Goal: Task Accomplishment & Management: Use online tool/utility

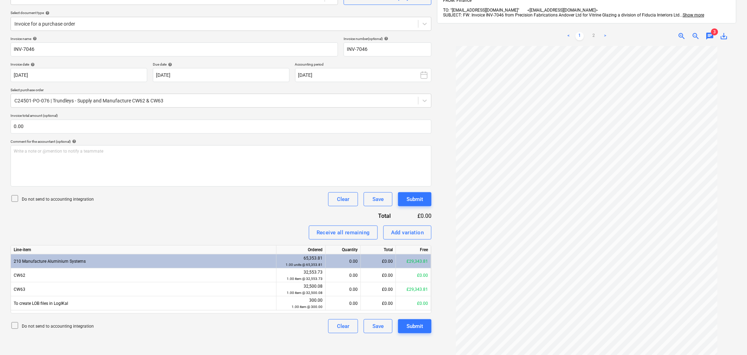
scroll to position [61, 0]
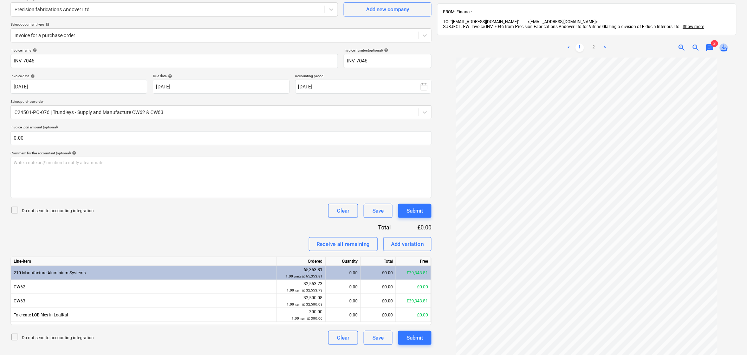
click at [725, 46] on span "save_alt" at bounding box center [723, 48] width 8 height 8
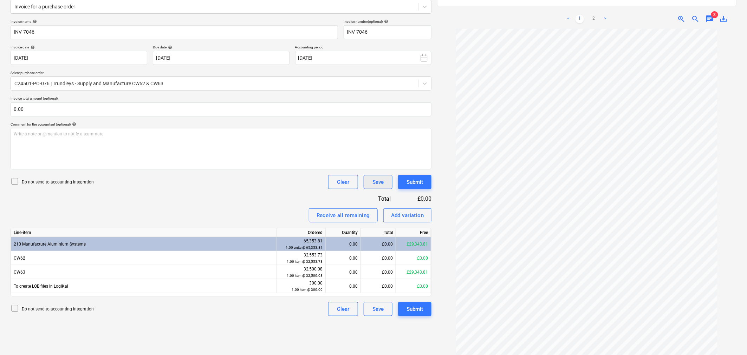
scroll to position [100, 0]
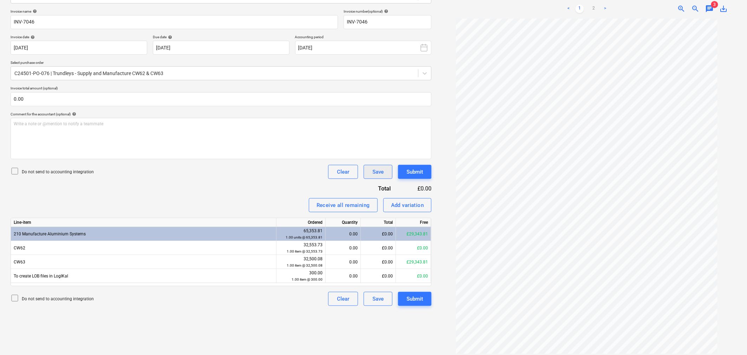
click at [374, 172] on div "Save" at bounding box center [377, 172] width 11 height 9
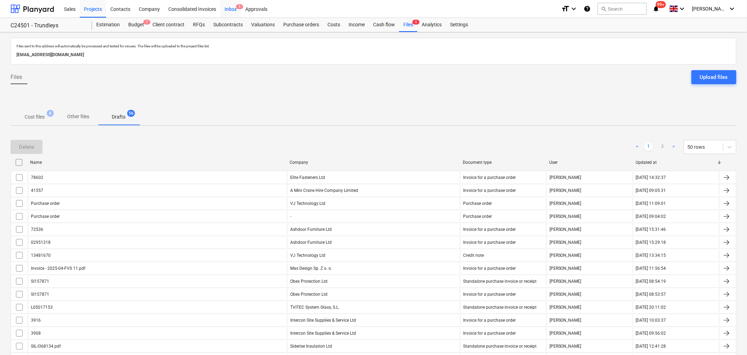
click at [229, 9] on div "Inbox 5" at bounding box center [230, 9] width 21 height 18
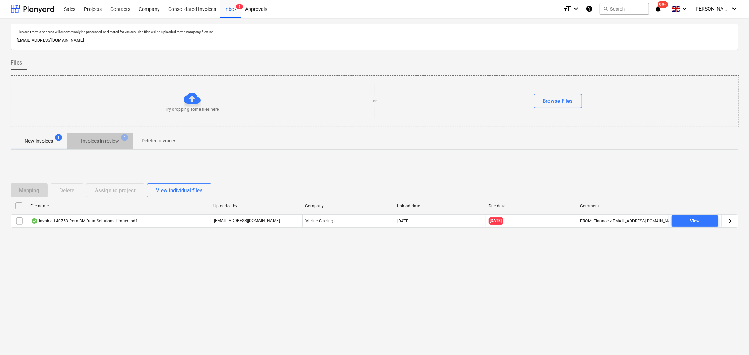
click at [108, 141] on p "Invoices in review" at bounding box center [100, 141] width 38 height 7
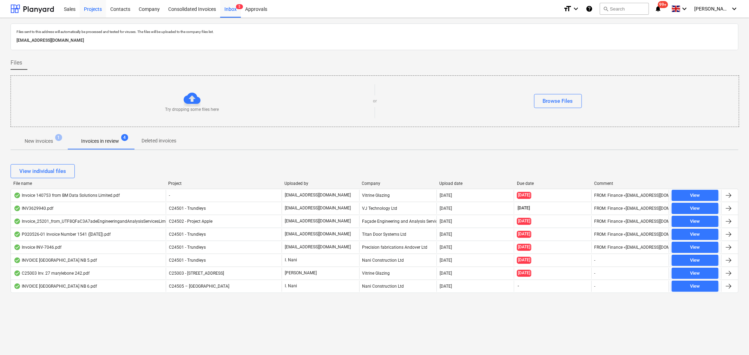
click at [92, 8] on div "Projects" at bounding box center [93, 9] width 26 height 18
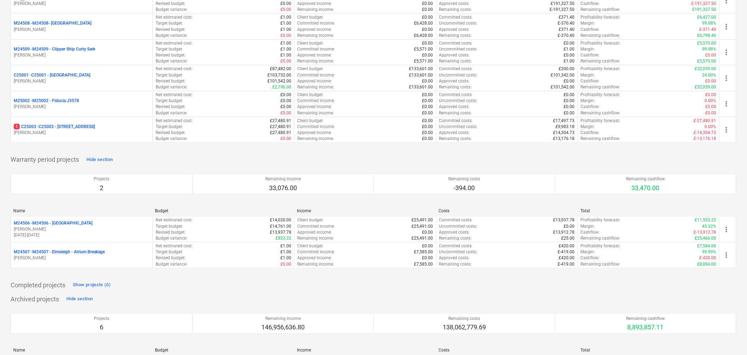
scroll to position [234, 0]
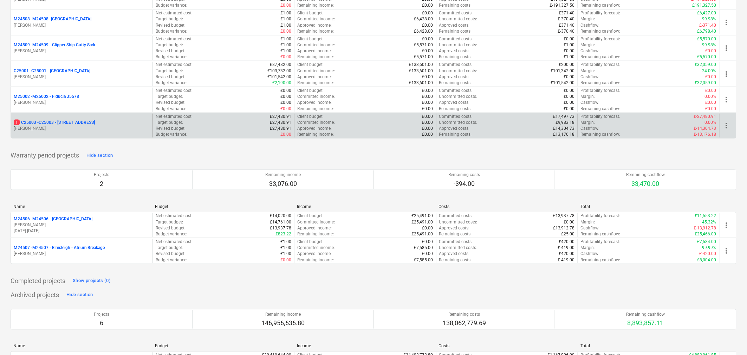
click at [82, 125] on p "1 C25003 - C25003 - 242 Marylebone Road" at bounding box center [54, 123] width 81 height 6
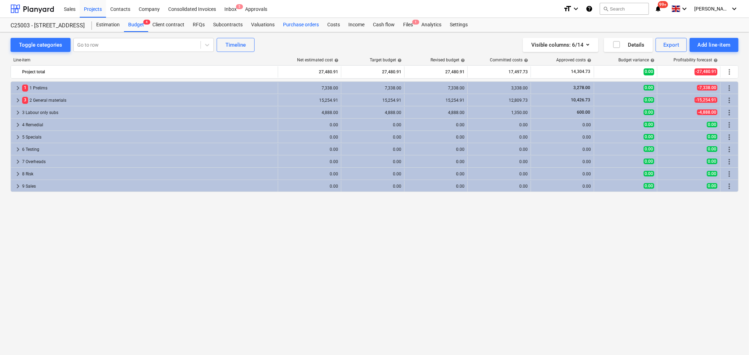
click at [300, 23] on div "Purchase orders" at bounding box center [301, 25] width 44 height 14
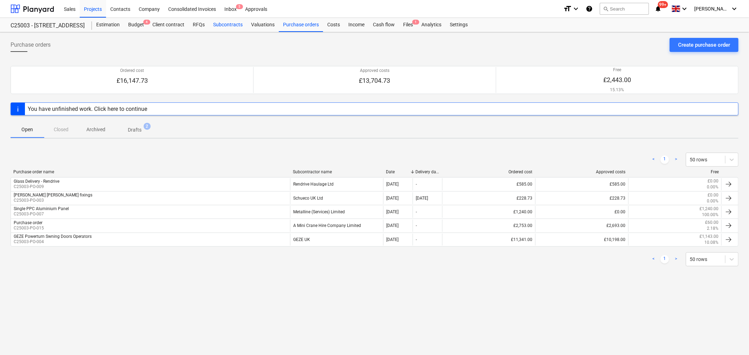
click at [231, 26] on div "Subcontracts" at bounding box center [228, 25] width 38 height 14
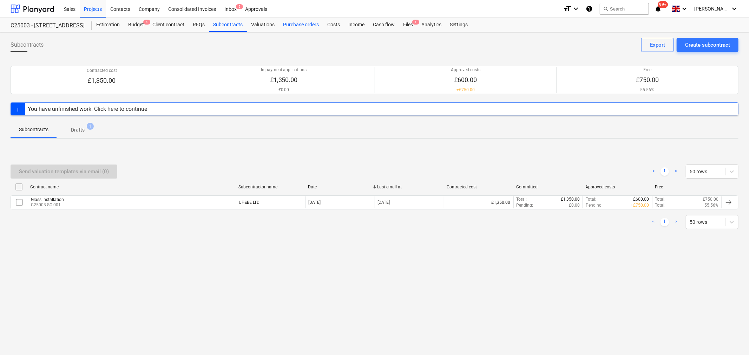
click at [296, 25] on div "Purchase orders" at bounding box center [301, 25] width 44 height 14
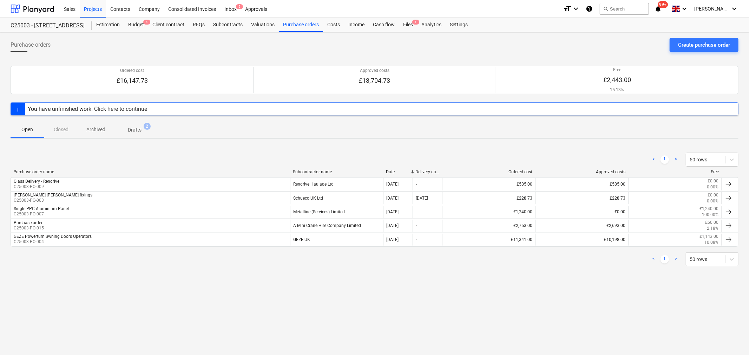
click at [63, 131] on div "Open Closed Archived Drafts 2" at bounding box center [375, 129] width 728 height 17
click at [99, 131] on p "Archived" at bounding box center [95, 129] width 19 height 7
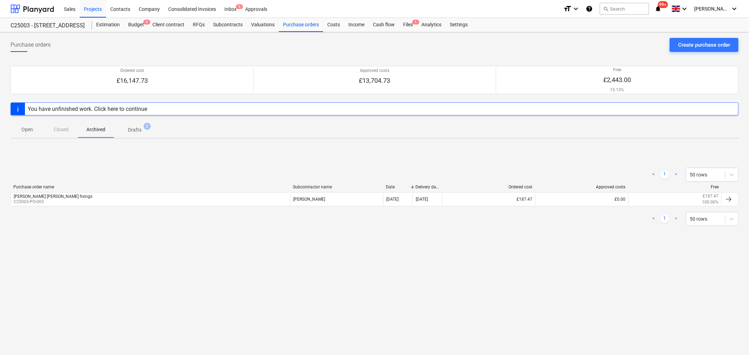
click at [135, 131] on p "Drafts" at bounding box center [135, 129] width 14 height 7
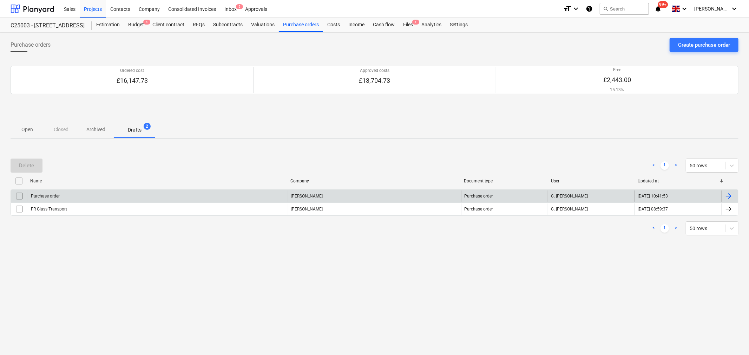
click at [306, 194] on div "Cristi Gandulescu" at bounding box center [374, 196] width 173 height 11
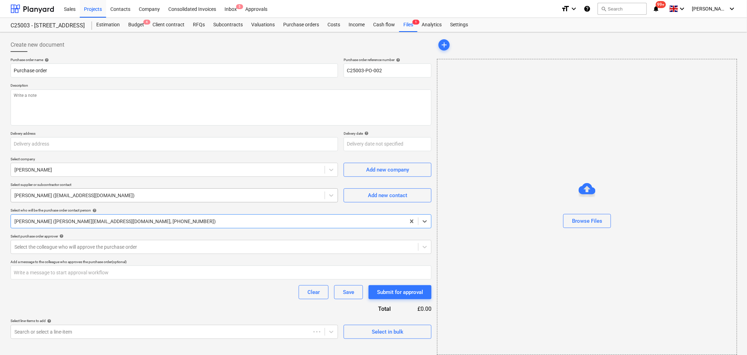
type textarea "x"
click at [95, 11] on div "Projects" at bounding box center [93, 9] width 26 height 18
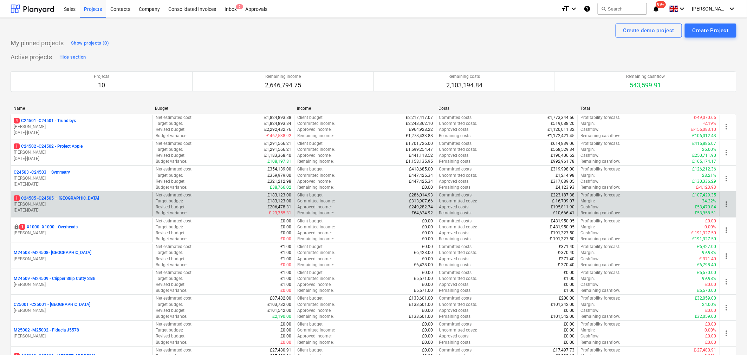
click at [77, 202] on p "G. Taylor" at bounding box center [82, 205] width 136 height 6
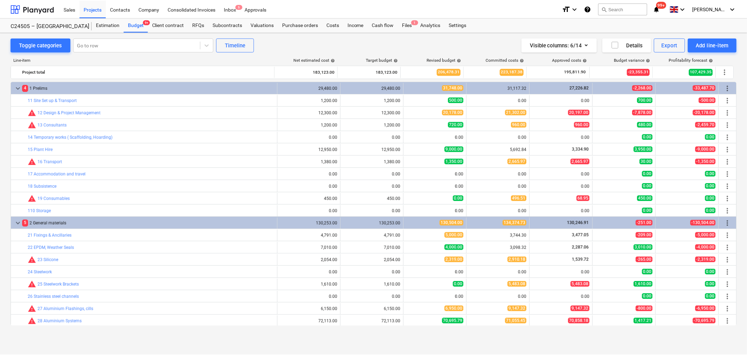
scroll to position [156, 0]
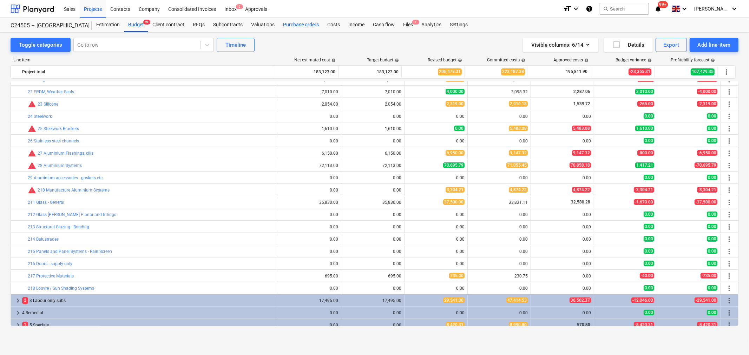
click at [296, 23] on div "Purchase orders" at bounding box center [301, 25] width 44 height 14
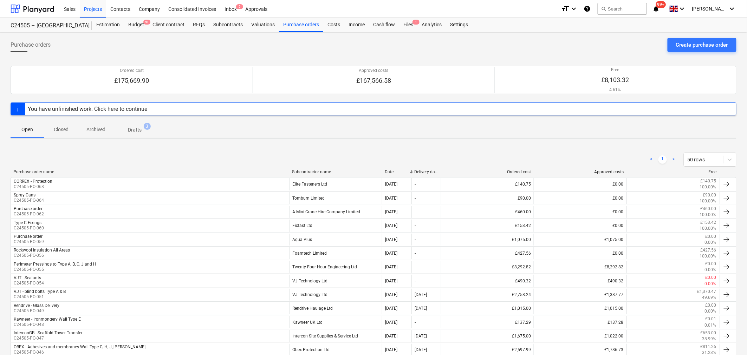
click at [66, 131] on p "Closed" at bounding box center [61, 129] width 17 height 7
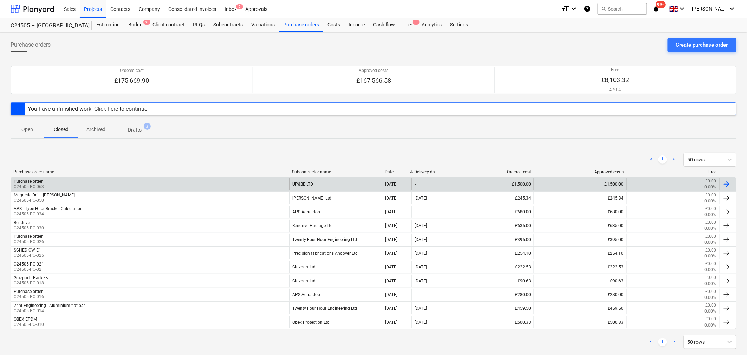
click at [302, 185] on div "UP&BE LTD" at bounding box center [335, 184] width 93 height 12
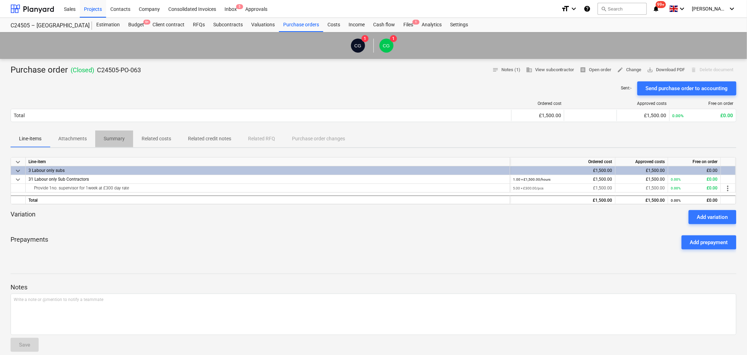
click at [123, 139] on p "Summary" at bounding box center [114, 138] width 21 height 7
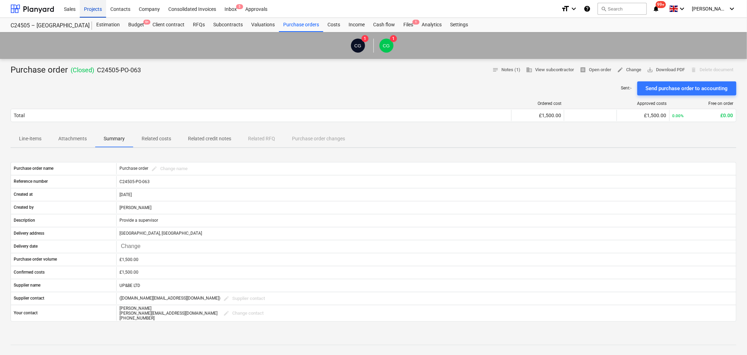
click at [97, 9] on div "Projects" at bounding box center [93, 9] width 26 height 18
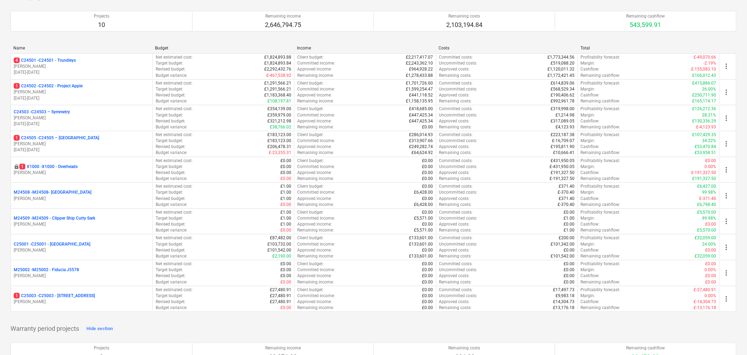
scroll to position [156, 0]
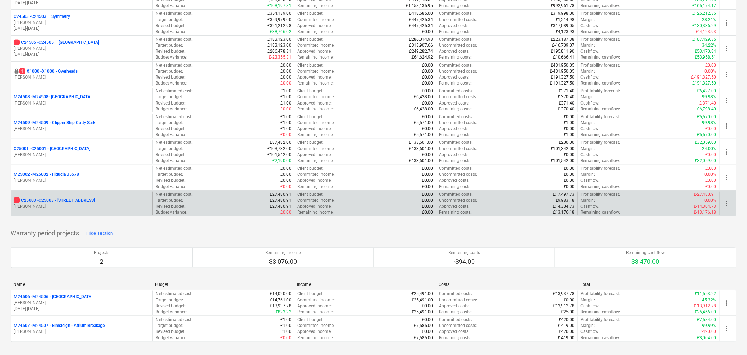
click at [71, 206] on p "G. Taylor" at bounding box center [82, 207] width 136 height 6
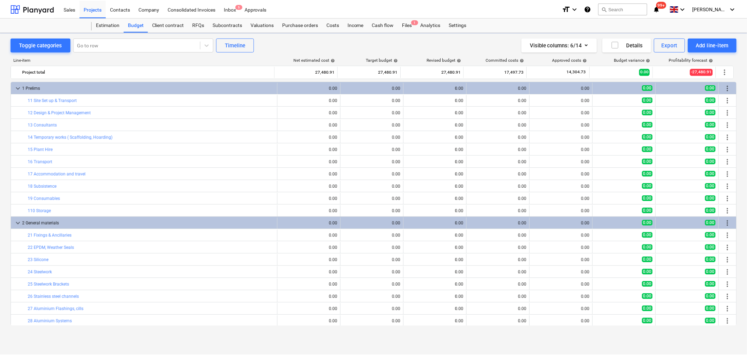
scroll to position [156, 0]
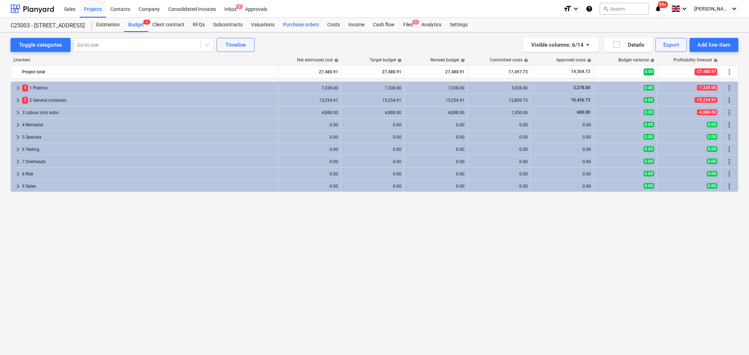
click at [292, 24] on div "Purchase orders" at bounding box center [301, 25] width 44 height 14
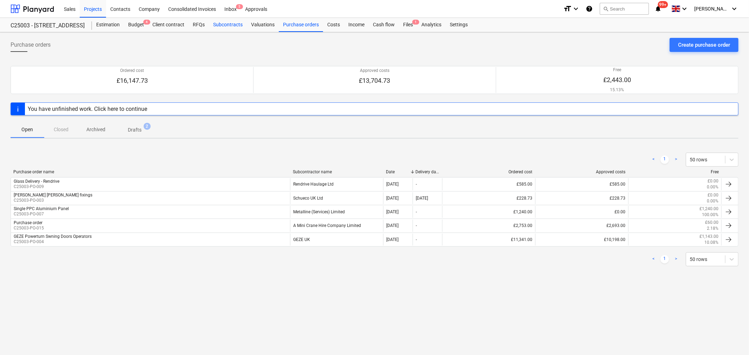
click at [223, 23] on div "Subcontracts" at bounding box center [228, 25] width 38 height 14
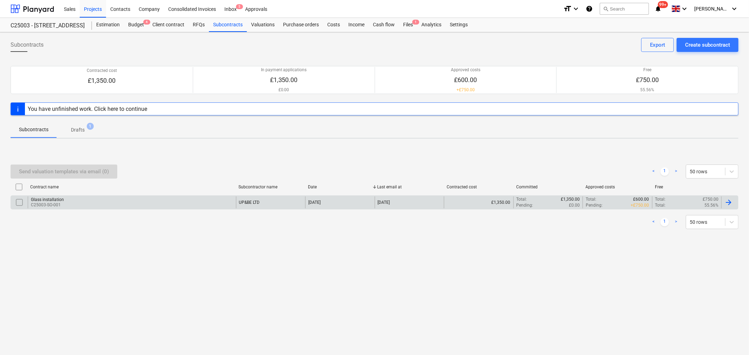
click at [252, 202] on div "UP&BE LTD" at bounding box center [249, 202] width 21 height 5
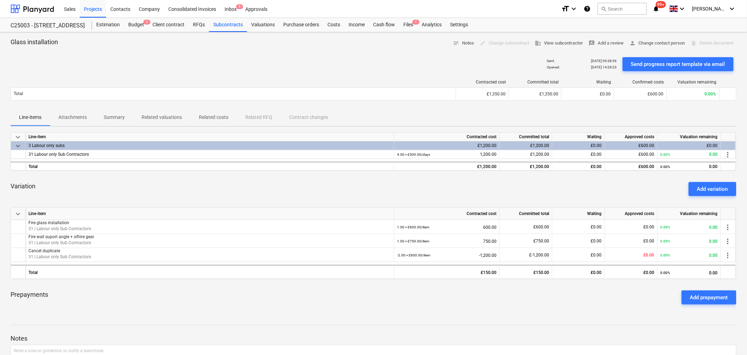
click at [115, 118] on p "Summary" at bounding box center [114, 117] width 21 height 7
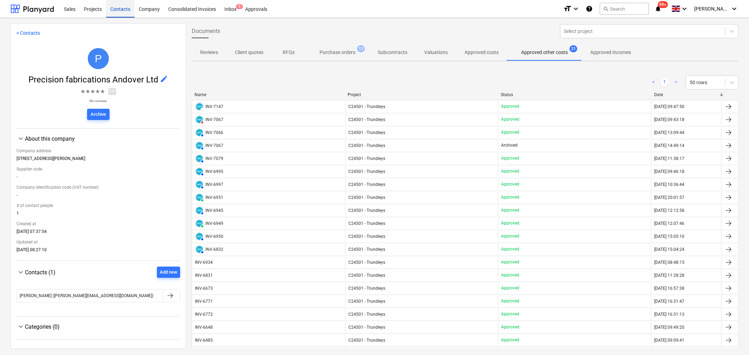
click at [122, 11] on div "Contacts" at bounding box center [120, 9] width 28 height 18
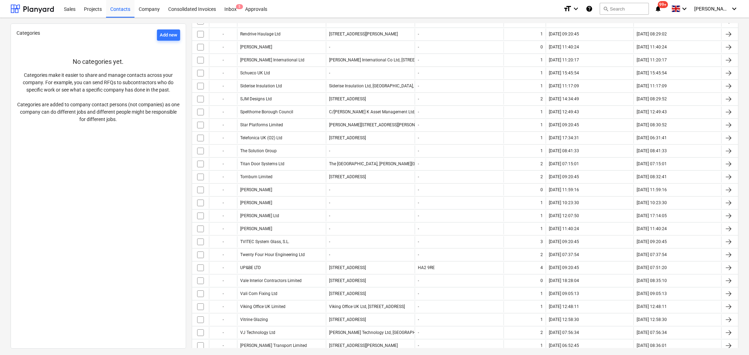
scroll to position [1248, 0]
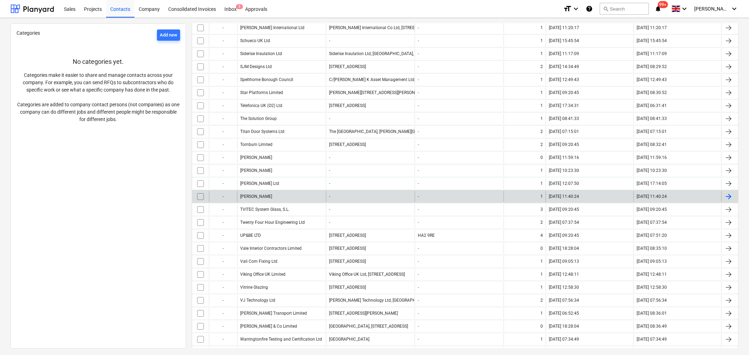
click at [262, 197] on div "Trevor Philips" at bounding box center [281, 196] width 89 height 11
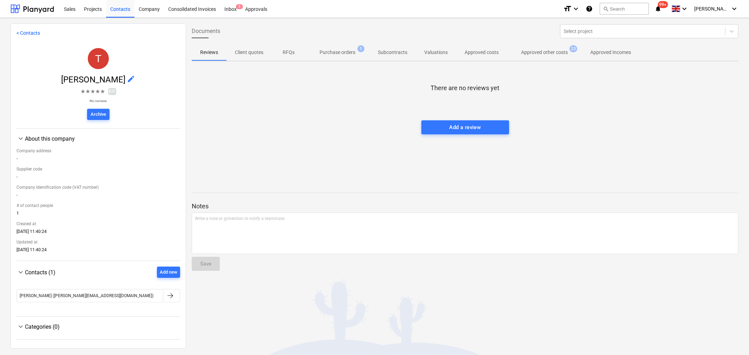
click at [536, 52] on p "Approved other costs" at bounding box center [544, 52] width 47 height 7
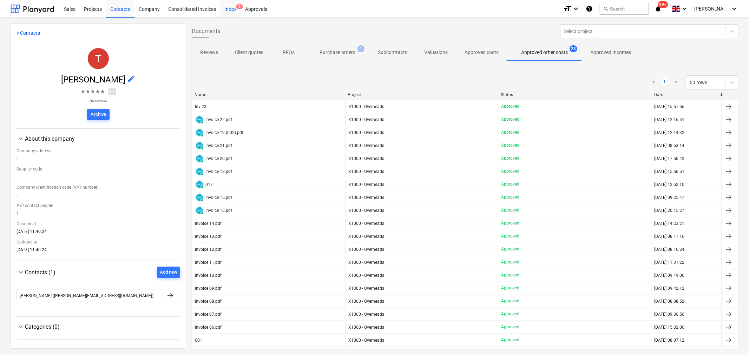
click at [234, 10] on div "Inbox 5" at bounding box center [230, 9] width 21 height 18
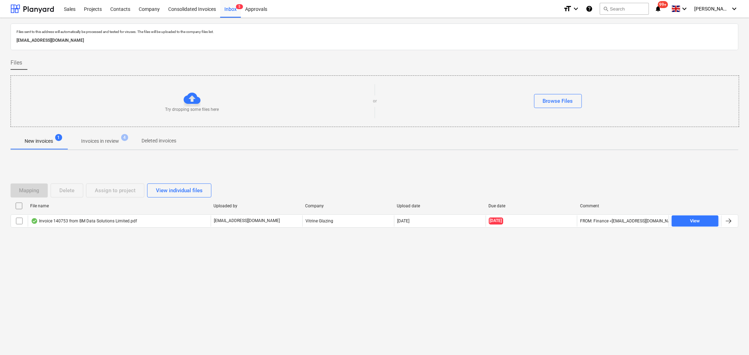
click at [107, 140] on p "Invoices in review" at bounding box center [100, 141] width 38 height 7
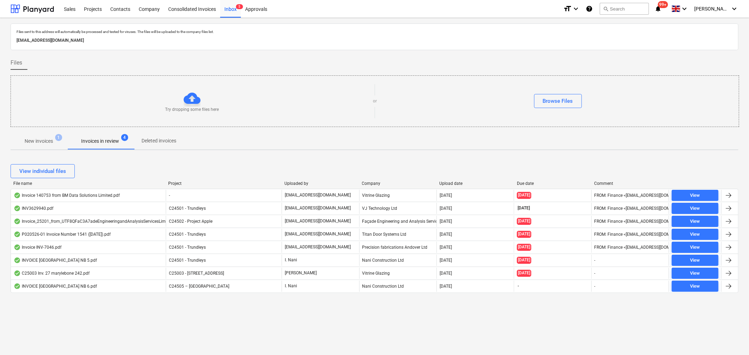
click at [99, 139] on p "Invoices in review" at bounding box center [100, 141] width 38 height 7
click at [43, 142] on p "New invoices" at bounding box center [39, 141] width 28 height 7
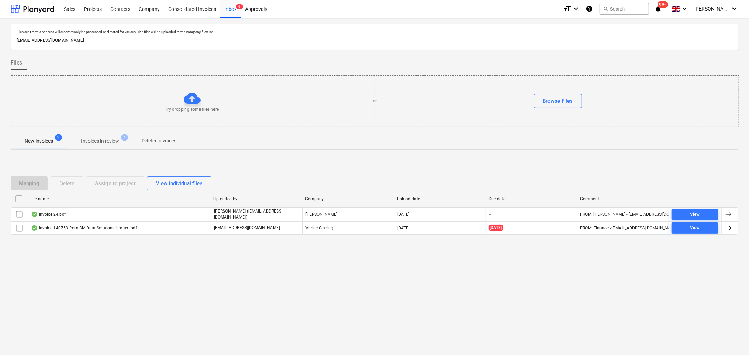
click at [43, 142] on p "New invoices" at bounding box center [39, 141] width 28 height 7
click at [98, 138] on p "Invoices in review" at bounding box center [100, 141] width 38 height 7
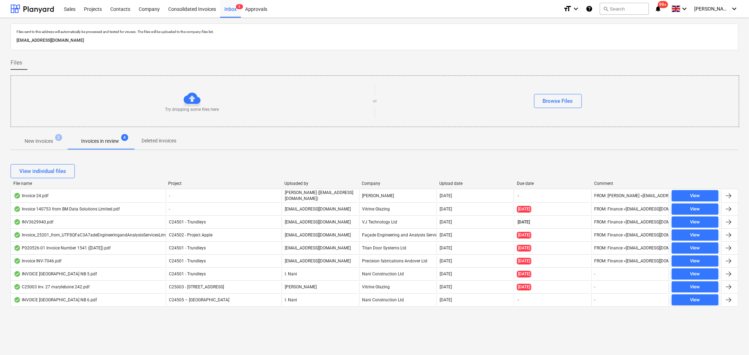
click at [42, 141] on p "New invoices" at bounding box center [39, 141] width 28 height 7
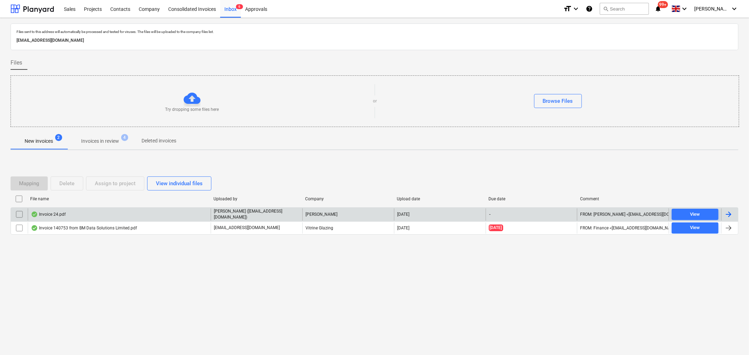
click at [731, 215] on div at bounding box center [728, 214] width 8 height 8
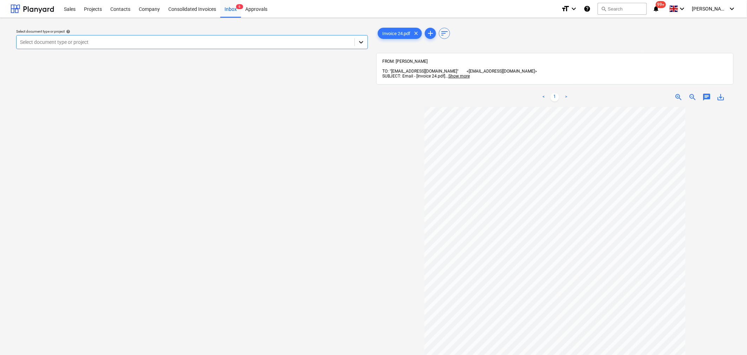
click at [360, 45] on icon at bounding box center [360, 42] width 7 height 7
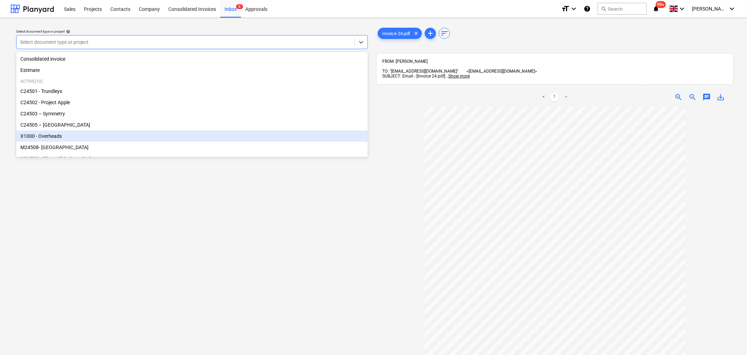
click at [332, 139] on div "X1000 - Overheads" at bounding box center [192, 136] width 352 height 11
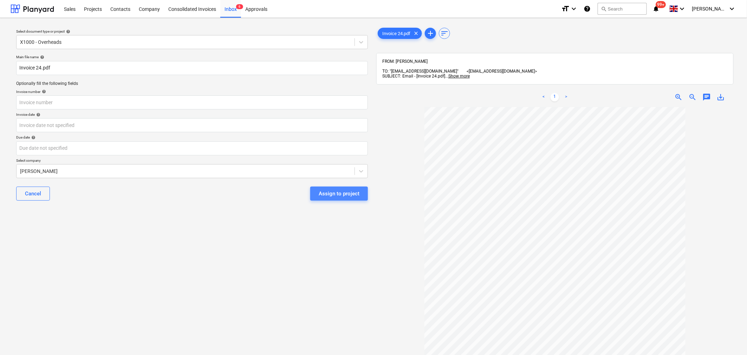
click at [338, 196] on div "Assign to project" at bounding box center [339, 193] width 41 height 9
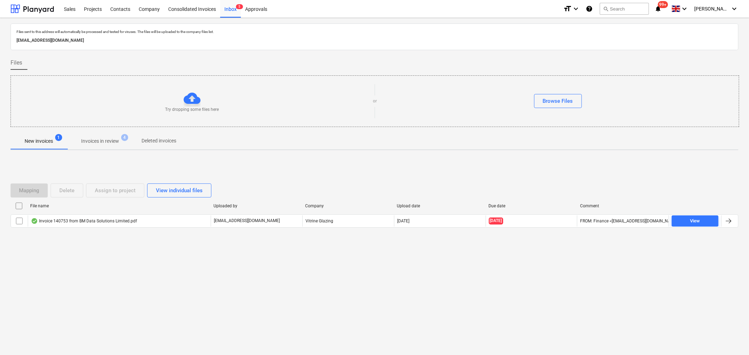
click at [111, 190] on div "Mapping Delete Assign to project View individual files" at bounding box center [113, 191] width 204 height 14
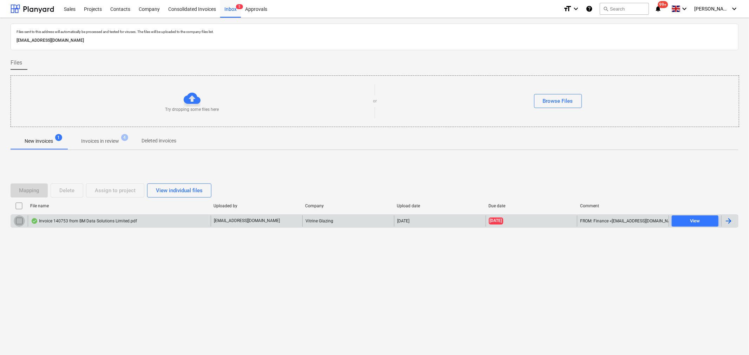
click at [20, 220] on input "checkbox" at bounding box center [19, 221] width 11 height 11
click at [122, 189] on div "Assign to project" at bounding box center [115, 190] width 41 height 9
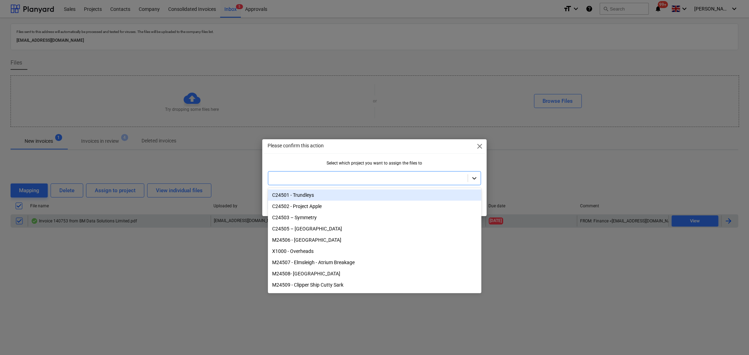
click at [476, 177] on icon at bounding box center [474, 178] width 7 height 7
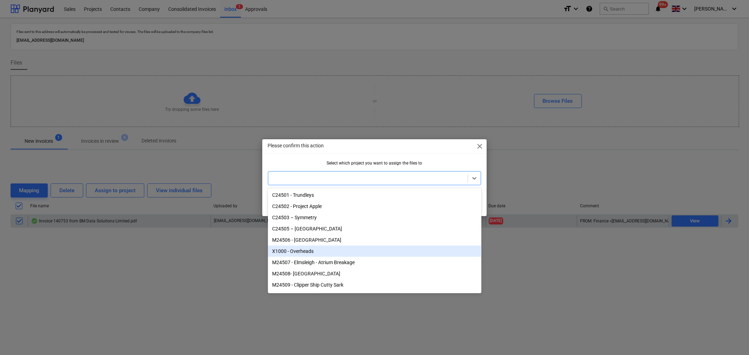
click at [412, 250] on div "X1000 - Overheads" at bounding box center [375, 251] width 214 height 11
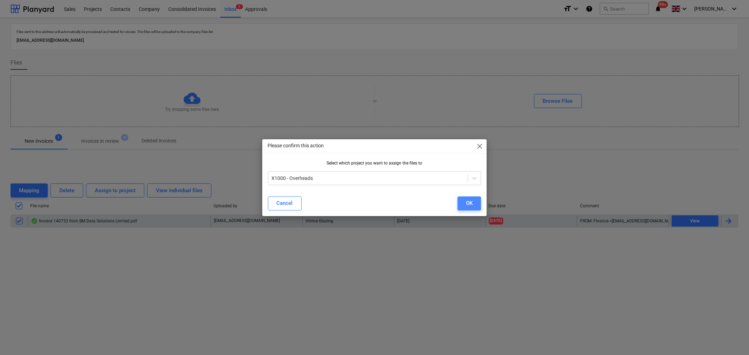
click at [473, 202] on div "OK" at bounding box center [469, 203] width 7 height 9
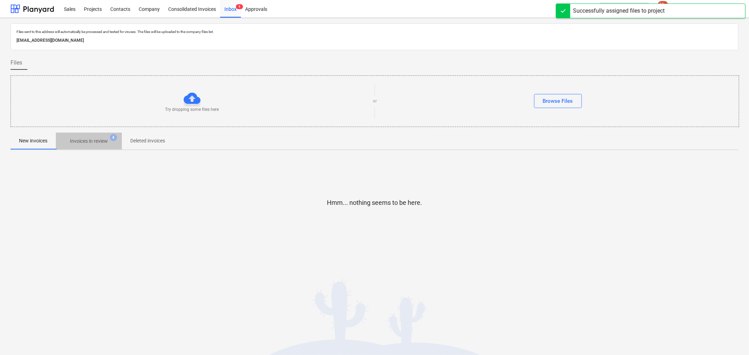
click at [104, 139] on p "Invoices in review" at bounding box center [89, 141] width 38 height 7
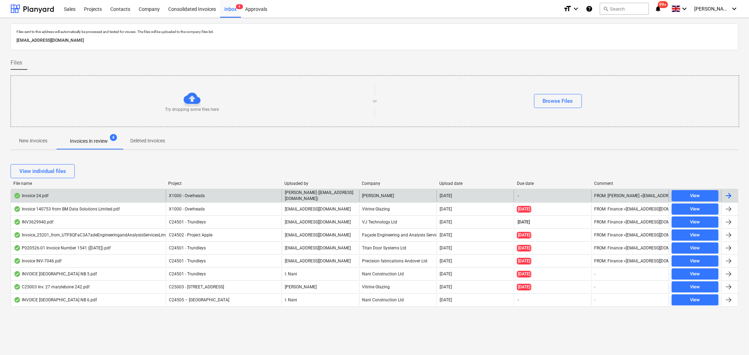
click at [731, 195] on div at bounding box center [728, 196] width 8 height 8
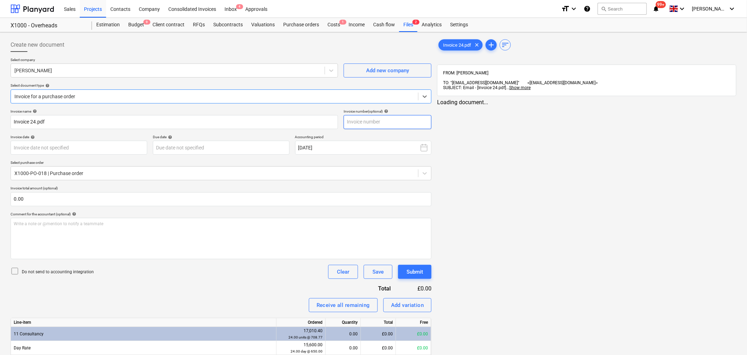
click at [368, 125] on input "text" at bounding box center [387, 122] width 88 height 14
type input "2"
click at [452, 46] on span "Invoice 24.pdf" at bounding box center [457, 44] width 37 height 5
click at [406, 125] on input "text" at bounding box center [387, 122] width 88 height 14
type input "24"
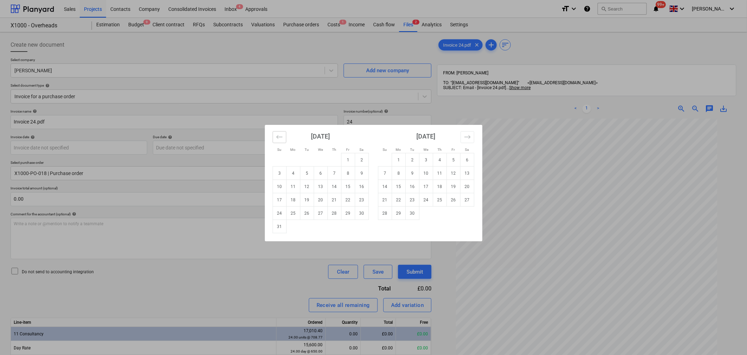
click at [283, 136] on button "Move backward to switch to the previous month." at bounding box center [279, 137] width 14 height 12
click at [279, 211] on td "27" at bounding box center [279, 213] width 14 height 13
click at [122, 149] on body "Sales Projects Contacts Company Consolidated Invoices Inbox 4 Approvals format_…" at bounding box center [373, 177] width 747 height 355
click at [335, 199] on td "24" at bounding box center [334, 199] width 14 height 13
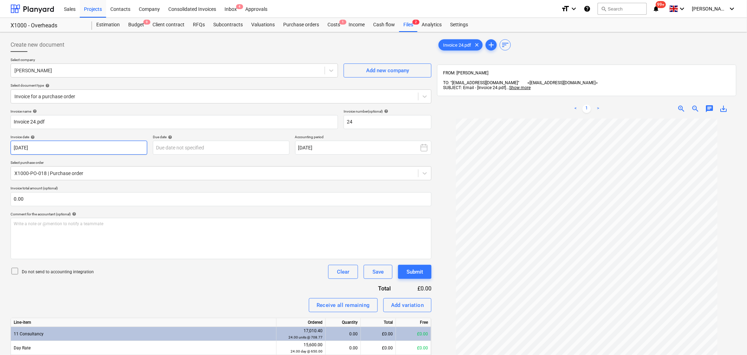
click at [134, 149] on body "Sales Projects Contacts Company Consolidated Invoices Inbox 4 Approvals format_…" at bounding box center [373, 177] width 747 height 355
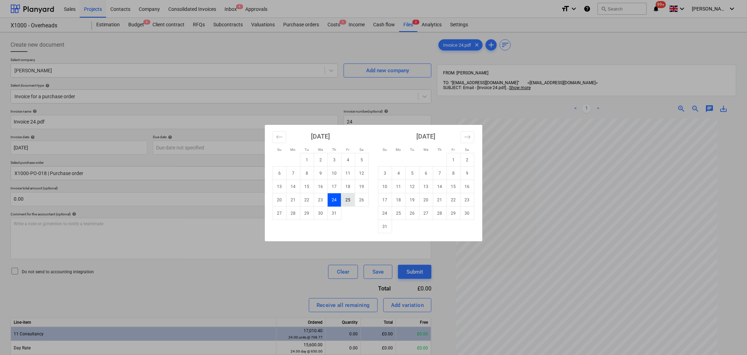
click at [346, 200] on td "25" at bounding box center [348, 199] width 14 height 13
type input "25 Jul 2025"
click at [240, 148] on body "Sales Projects Contacts Company Consolidated Invoices Inbox 4 Approvals format_…" at bounding box center [373, 177] width 747 height 355
click at [276, 137] on icon "Move backward to switch to the previous month." at bounding box center [279, 137] width 7 height 7
click at [452, 162] on td "1" at bounding box center [453, 159] width 14 height 13
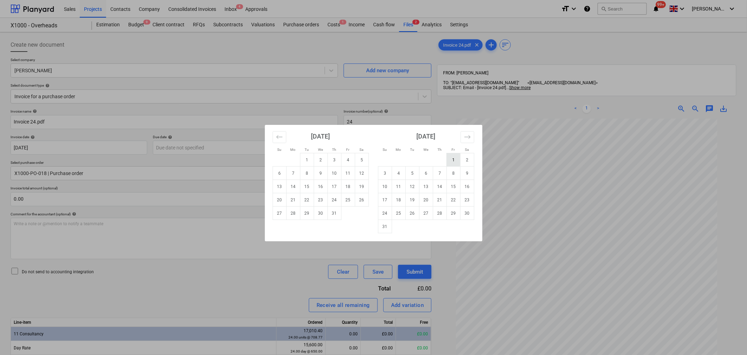
type input "[DATE]"
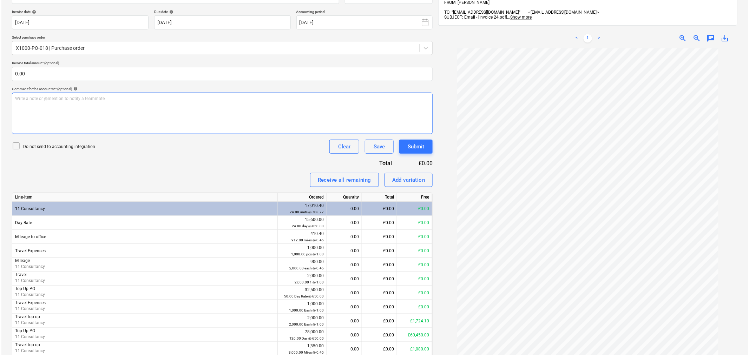
scroll to position [155, 0]
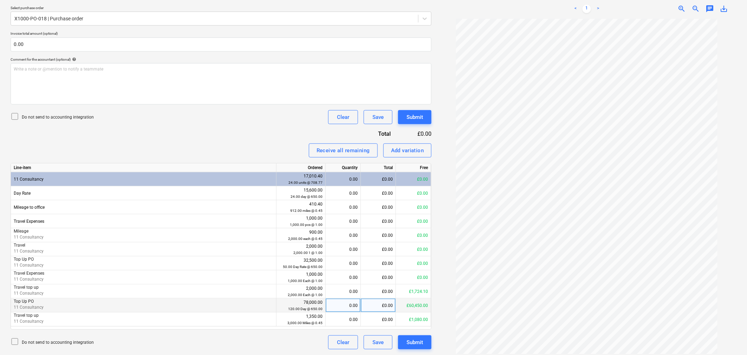
click at [381, 307] on div "£0.00" at bounding box center [378, 306] width 35 height 14
click at [350, 306] on div "0.00" at bounding box center [342, 306] width 29 height 14
type input "2"
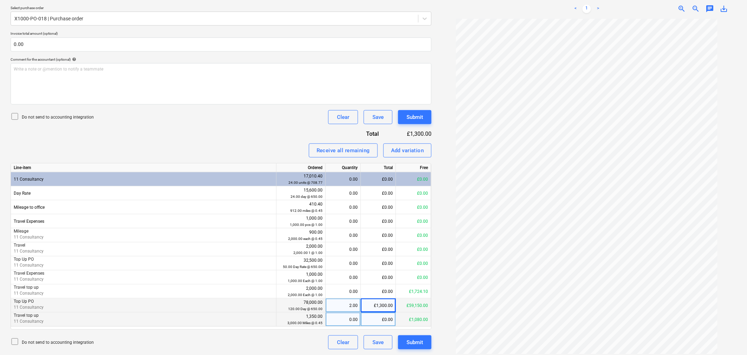
click at [383, 321] on div "£0.00" at bounding box center [378, 320] width 35 height 14
type input "34.2"
click at [409, 343] on div "Submit" at bounding box center [414, 342] width 17 height 9
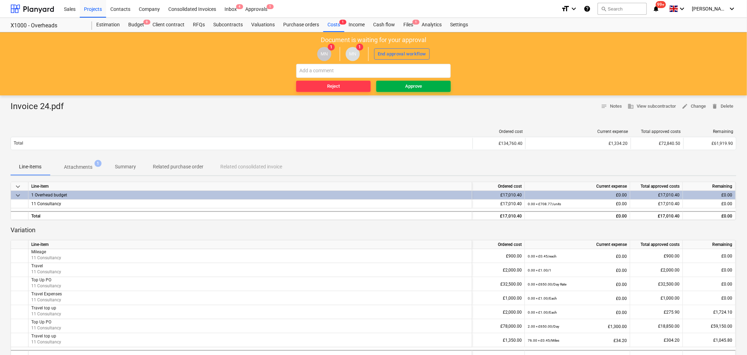
click at [412, 86] on div "Approve" at bounding box center [413, 87] width 17 height 8
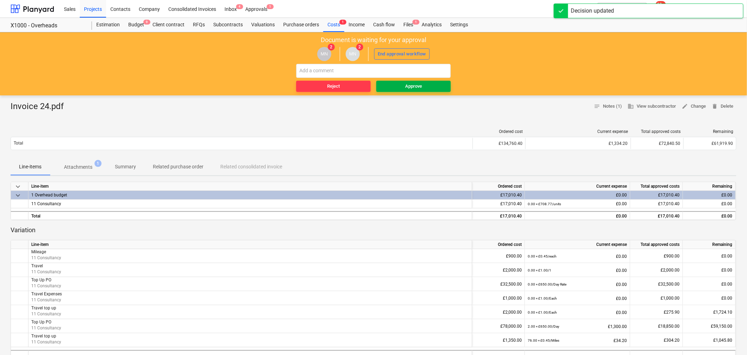
click at [408, 87] on div "Approve" at bounding box center [413, 87] width 17 height 8
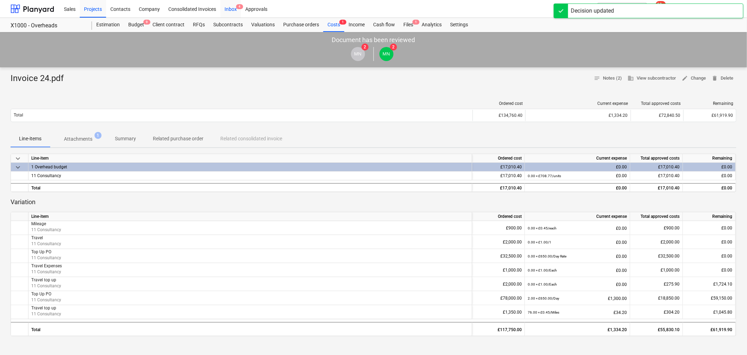
click at [227, 9] on div "Inbox 4" at bounding box center [230, 9] width 21 height 18
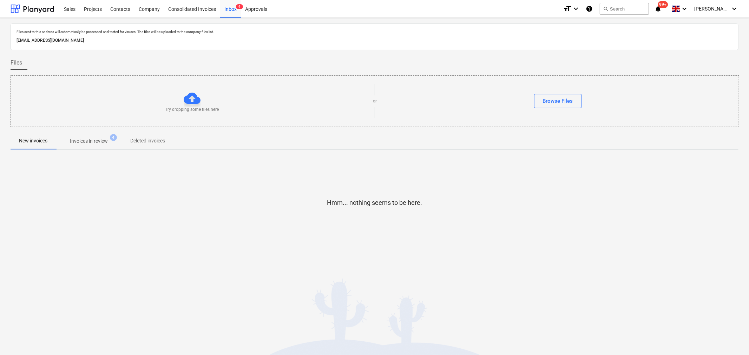
click at [107, 138] on p "Invoices in review" at bounding box center [89, 141] width 38 height 7
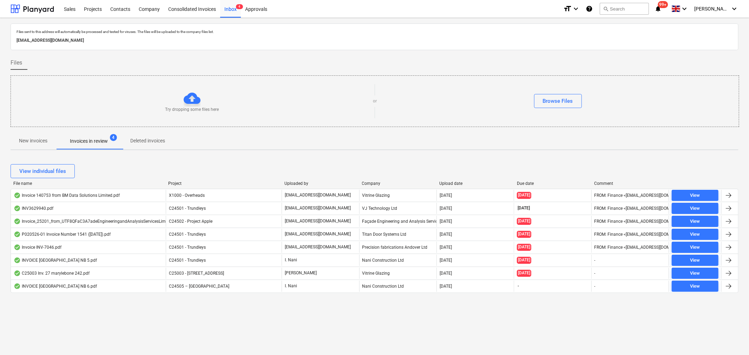
click at [43, 139] on p "New invoices" at bounding box center [33, 140] width 28 height 7
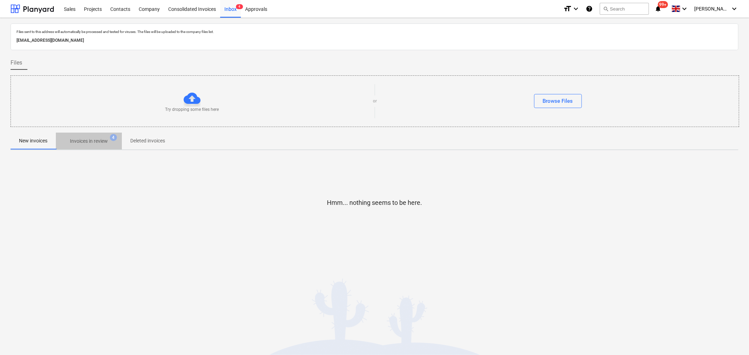
click at [94, 142] on p "Invoices in review" at bounding box center [89, 141] width 38 height 7
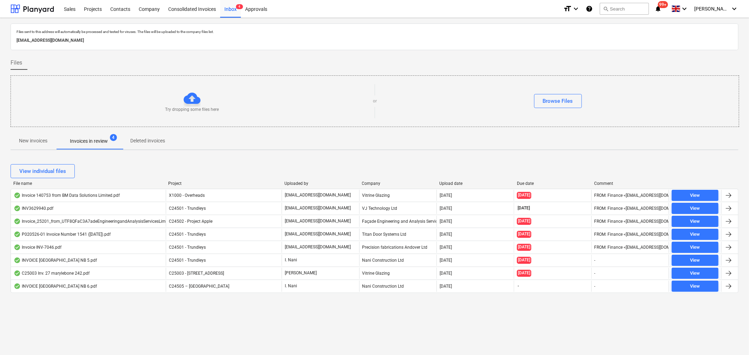
click at [38, 139] on p "New invoices" at bounding box center [33, 140] width 28 height 7
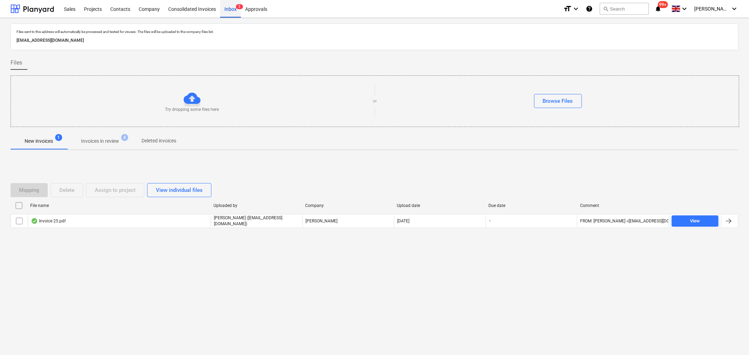
click at [228, 9] on div "Inbox 5" at bounding box center [230, 9] width 21 height 18
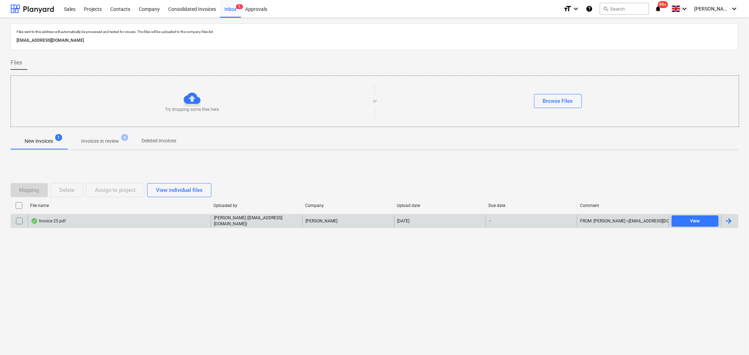
click at [62, 218] on div "Invoice 25.pdf" at bounding box center [48, 221] width 35 height 6
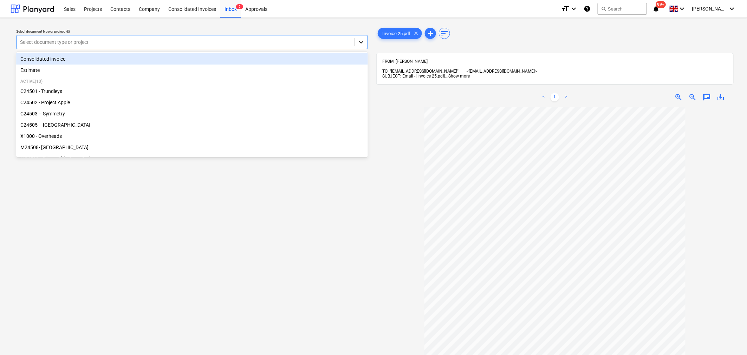
click at [363, 43] on icon at bounding box center [360, 42] width 7 height 7
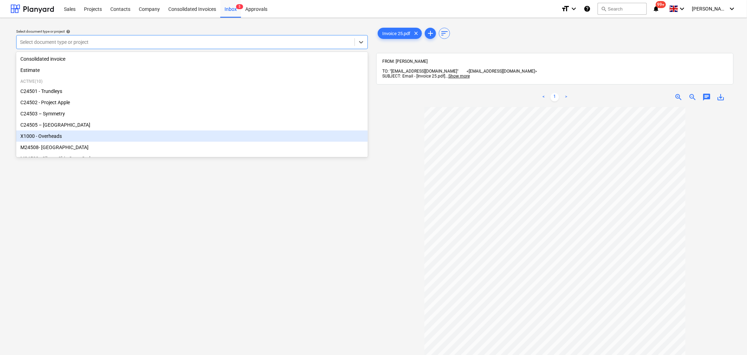
click at [298, 136] on div "X1000 - Overheads" at bounding box center [192, 136] width 352 height 11
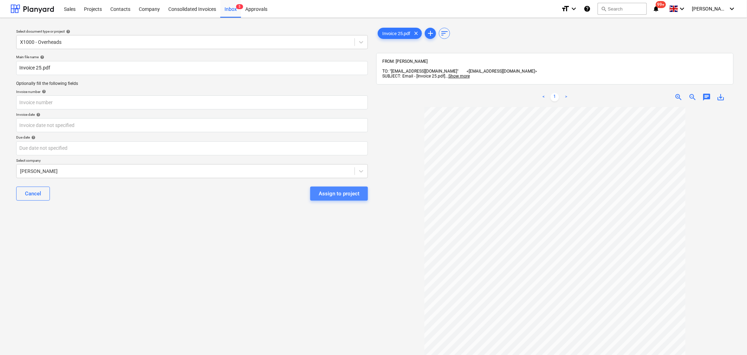
click at [333, 195] on div "Assign to project" at bounding box center [339, 193] width 41 height 9
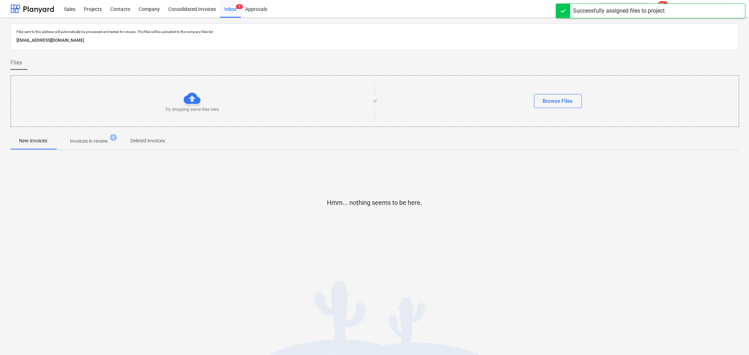
click at [106, 138] on p "Invoices in review" at bounding box center [89, 141] width 38 height 7
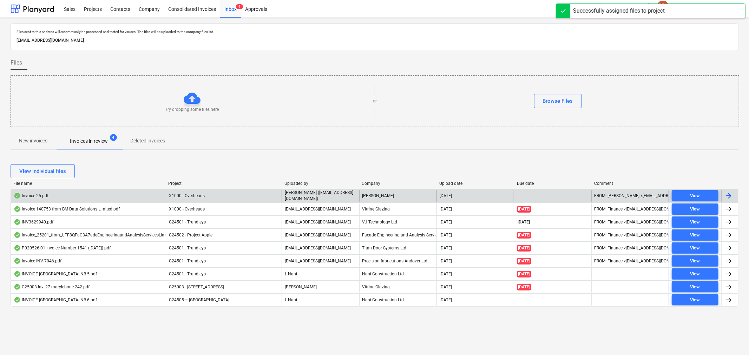
click at [141, 195] on div "Invoice 25.pdf" at bounding box center [88, 196] width 155 height 12
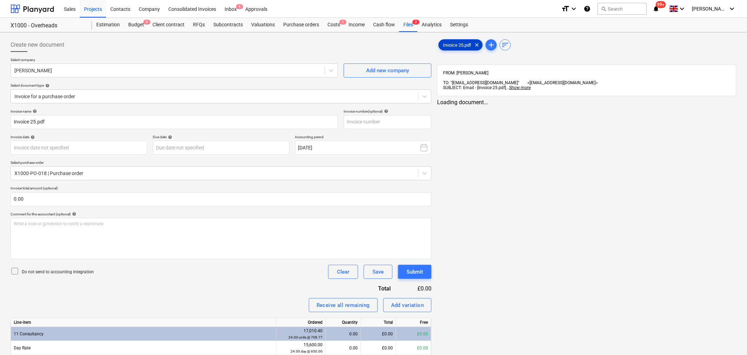
click at [455, 46] on span "Invoice 25.pdf" at bounding box center [457, 44] width 37 height 5
click at [365, 125] on input "text" at bounding box center [387, 122] width 88 height 14
type input "25"
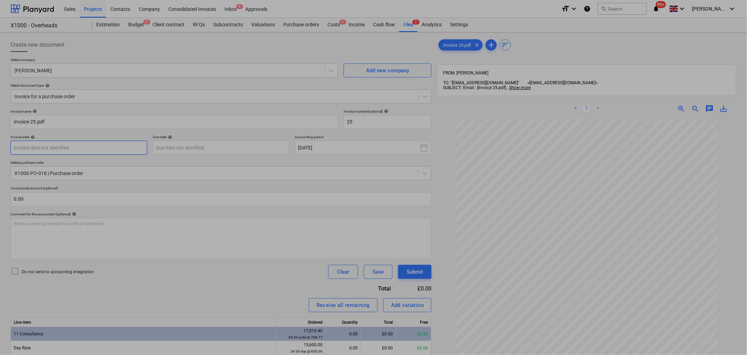
click at [111, 148] on body "Sales Projects Contacts Company Consolidated Invoices Inbox 4 Approvals format_…" at bounding box center [373, 177] width 747 height 355
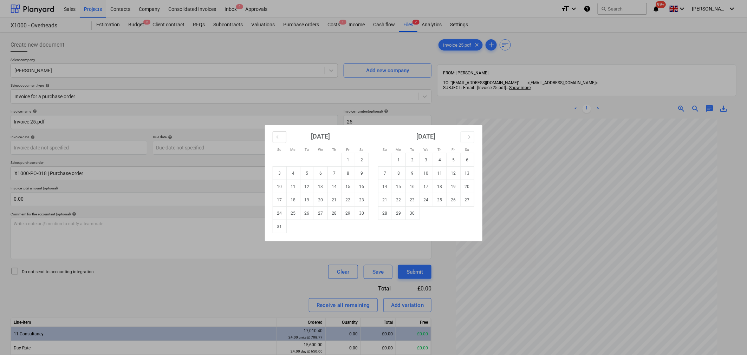
click at [280, 138] on icon "Move backward to switch to the previous month." at bounding box center [279, 137] width 7 height 7
click at [455, 159] on td "1" at bounding box center [453, 159] width 14 height 13
type input "[DATE]"
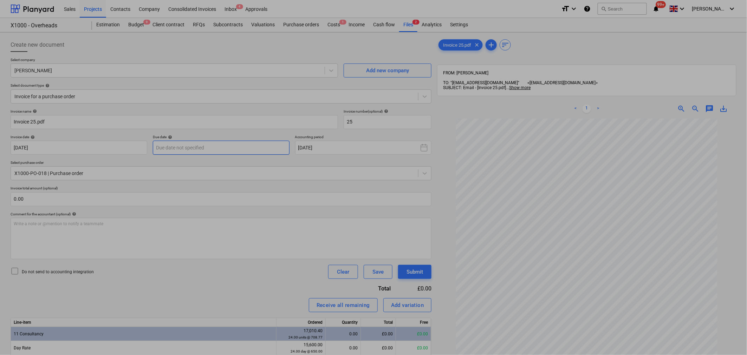
click at [232, 149] on body "Sales Projects Contacts Company Consolidated Invoices Inbox 4 Approvals format_…" at bounding box center [373, 177] width 747 height 355
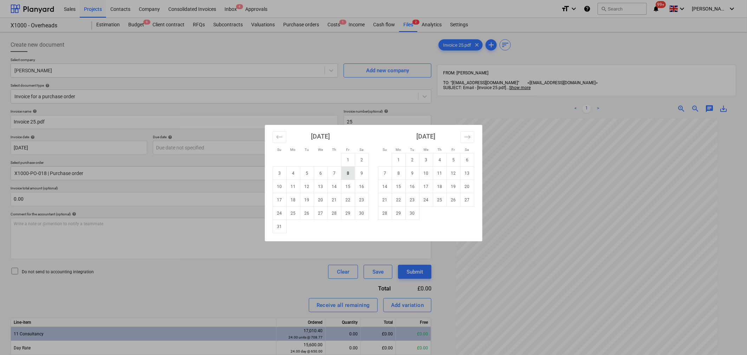
click at [346, 176] on td "8" at bounding box center [348, 173] width 14 height 13
type input "[DATE]"
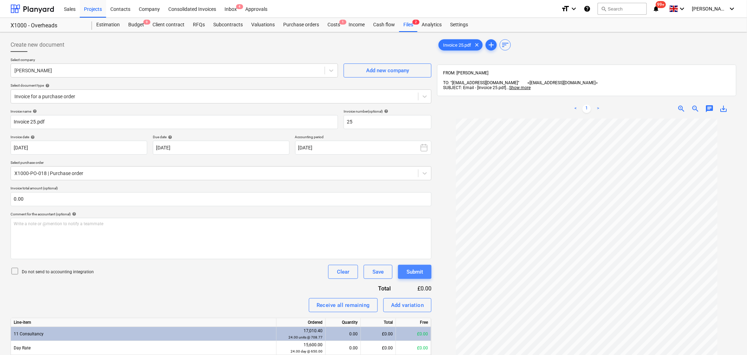
click at [410, 272] on div "Submit" at bounding box center [414, 272] width 17 height 9
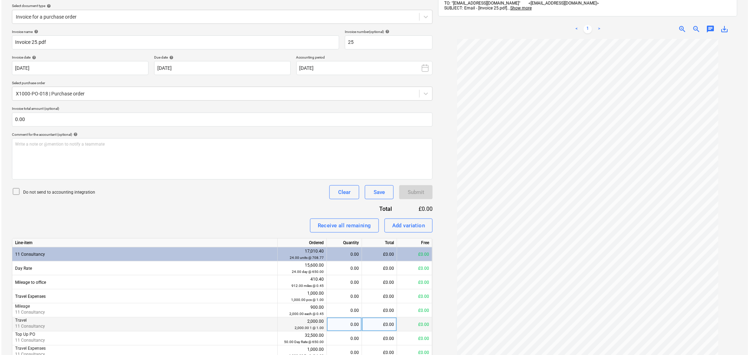
scroll to position [155, 0]
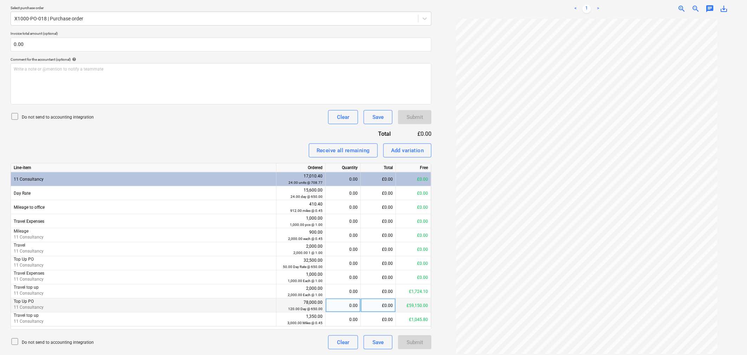
click at [387, 307] on div "£0.00" at bounding box center [378, 306] width 35 height 14
type input "2"
click at [353, 308] on div "0.00" at bounding box center [342, 306] width 29 height 14
type input "2"
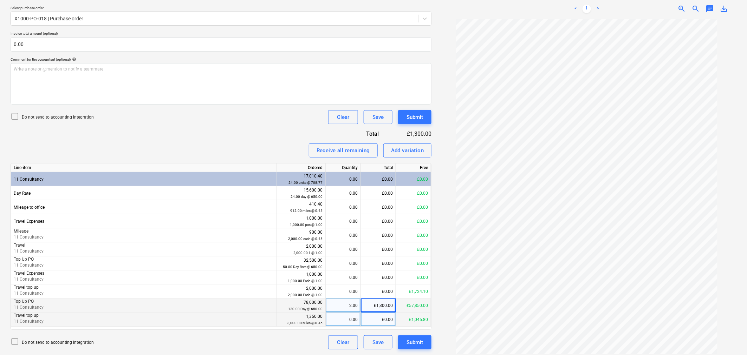
click at [373, 320] on div "£0.00" at bounding box center [378, 320] width 35 height 14
type input "165.80"
click at [413, 343] on div "Submit" at bounding box center [414, 342] width 17 height 9
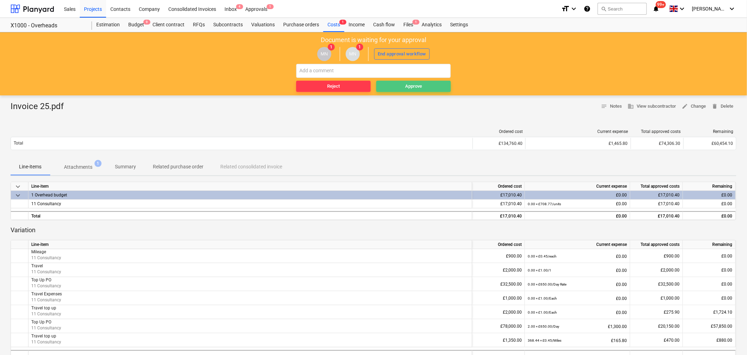
click at [408, 87] on div "Approve" at bounding box center [413, 87] width 17 height 8
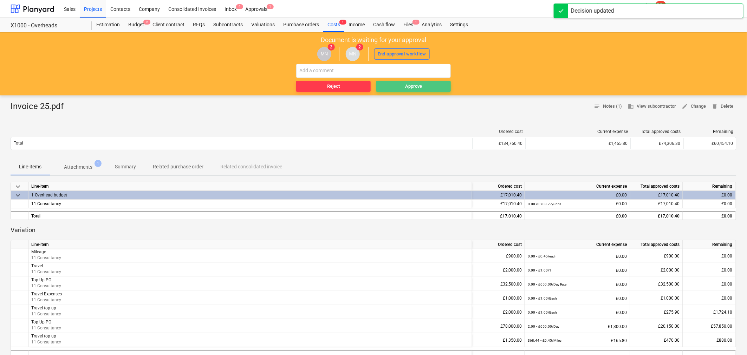
click at [411, 83] on div "Approve" at bounding box center [413, 87] width 17 height 8
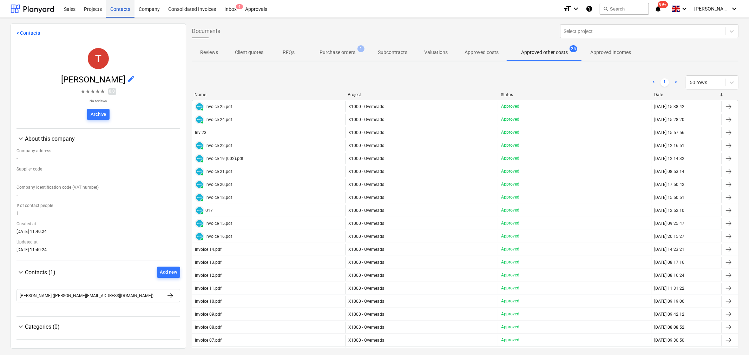
click at [126, 8] on div "Contacts" at bounding box center [120, 9] width 28 height 18
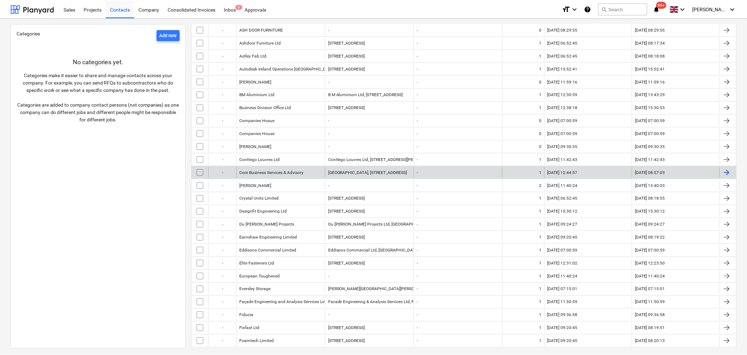
scroll to position [195, 0]
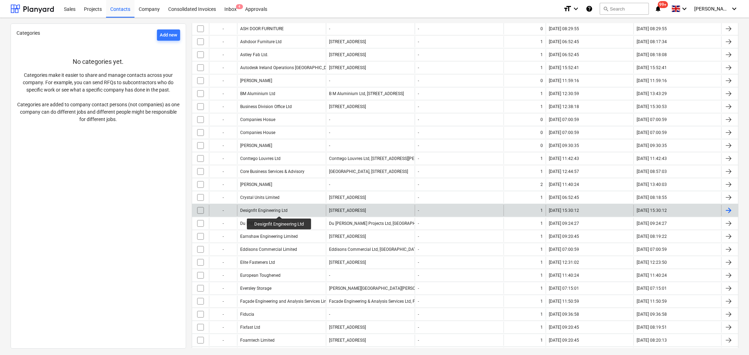
click at [280, 210] on div "Designfit Engineering Ltd" at bounding box center [263, 210] width 47 height 5
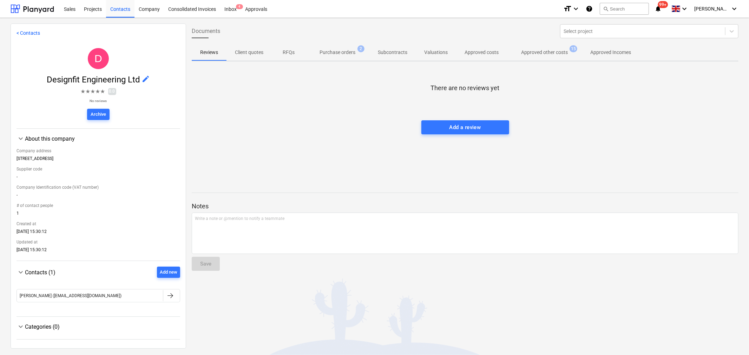
click at [538, 51] on p "Approved other costs" at bounding box center [544, 52] width 47 height 7
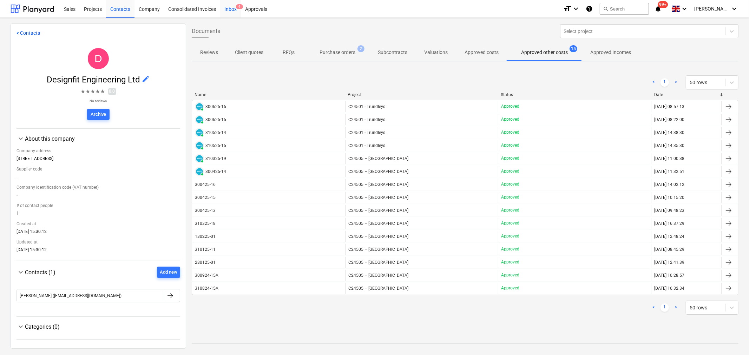
click at [230, 8] on div "Inbox 4" at bounding box center [230, 9] width 21 height 18
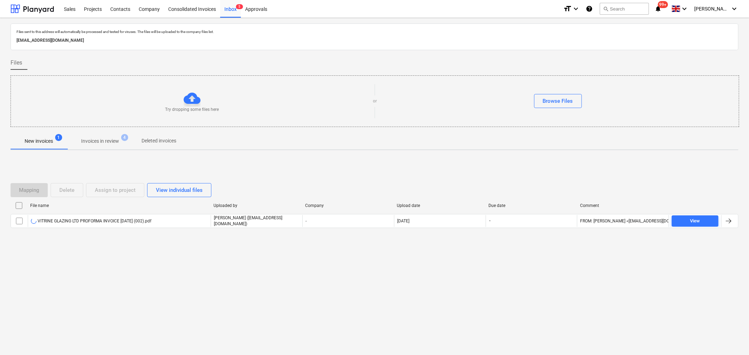
click at [48, 142] on p "New invoices" at bounding box center [39, 141] width 28 height 7
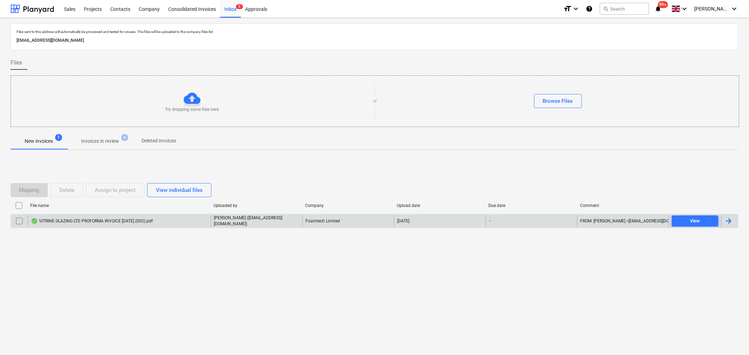
click at [194, 223] on div "VITRINE GLAZING LTD PROFORMA INVOICE 05.08.2025 (002).pdf" at bounding box center [119, 221] width 183 height 12
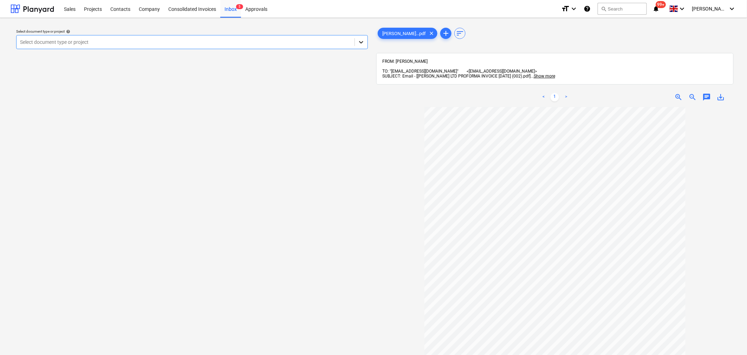
click at [361, 44] on icon at bounding box center [360, 42] width 7 height 7
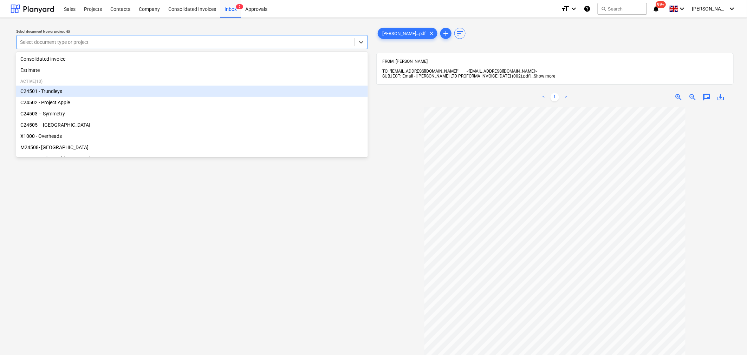
click at [289, 97] on div "C24501 - Trundleys" at bounding box center [192, 91] width 352 height 11
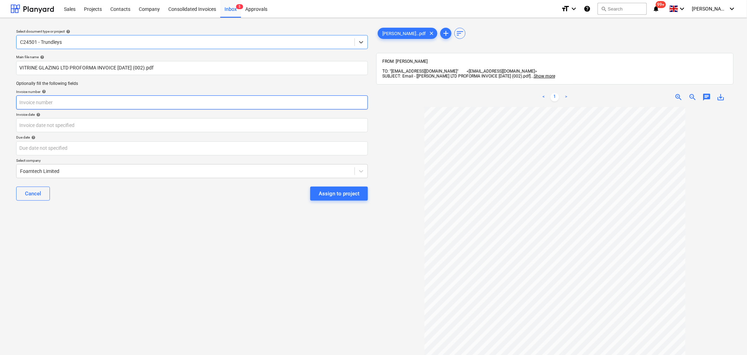
click at [309, 106] on input "text" at bounding box center [192, 103] width 352 height 14
type input "129476"
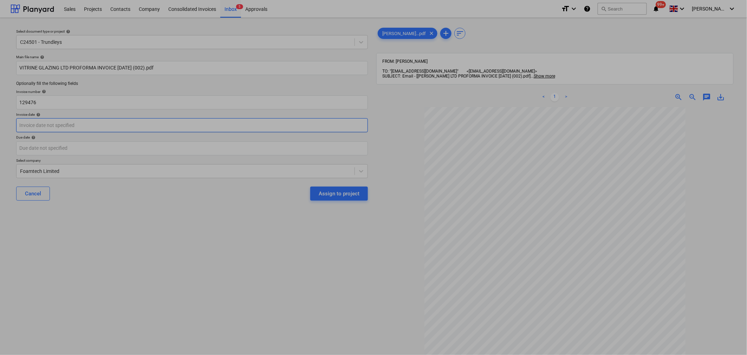
click at [317, 129] on body "Sales Projects Contacts Company Consolidated Invoices Inbox 5 Approvals format_…" at bounding box center [373, 177] width 747 height 355
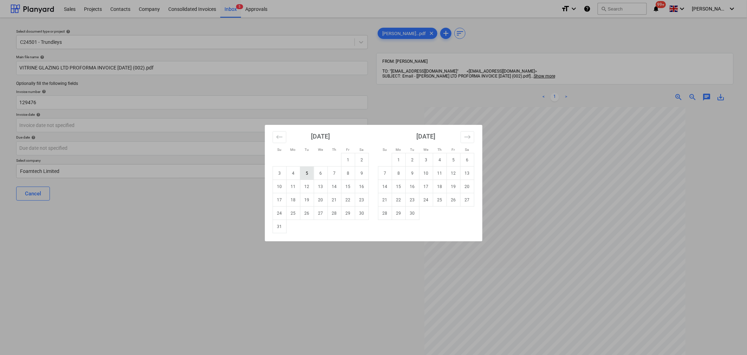
click at [308, 174] on td "5" at bounding box center [307, 173] width 14 height 13
type input "05 Aug 2025"
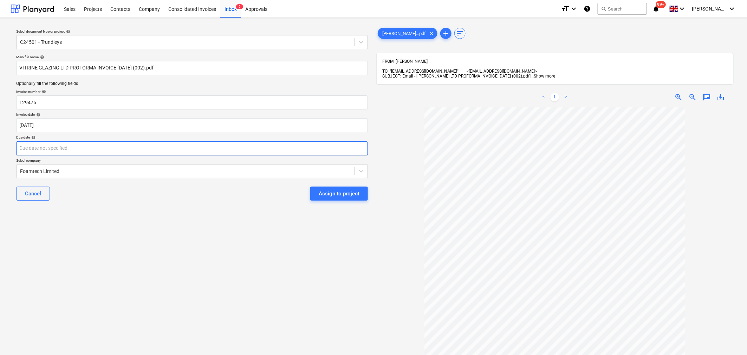
click at [303, 148] on body "Sales Projects Contacts Company Consolidated Invoices Inbox 5 Approvals format_…" at bounding box center [373, 177] width 747 height 355
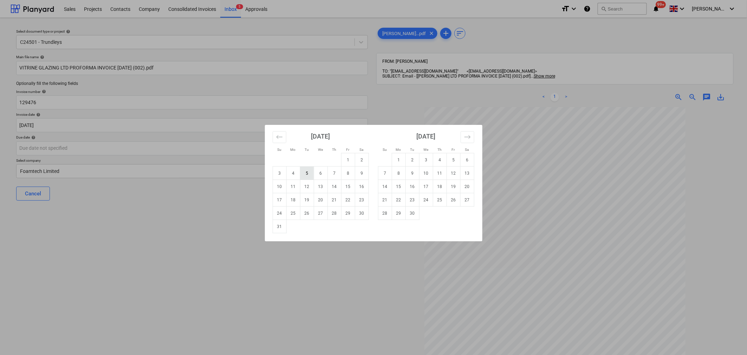
click at [308, 171] on td "5" at bounding box center [307, 173] width 14 height 13
type input "05 Aug 2025"
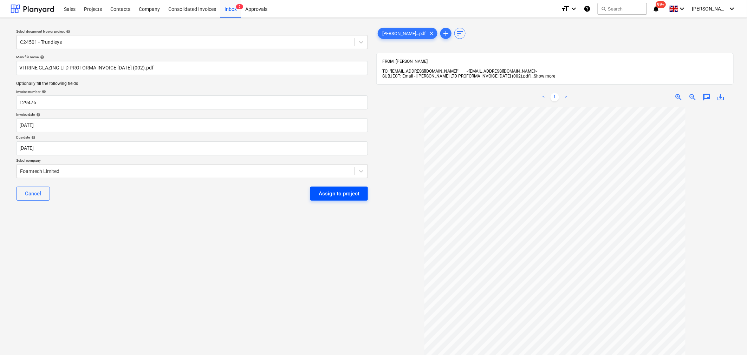
click at [336, 194] on div "Assign to project" at bounding box center [339, 193] width 41 height 9
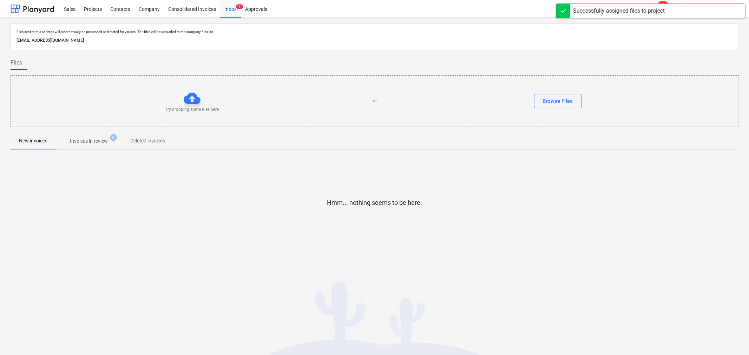
click at [108, 141] on p "Invoices in review" at bounding box center [89, 141] width 38 height 7
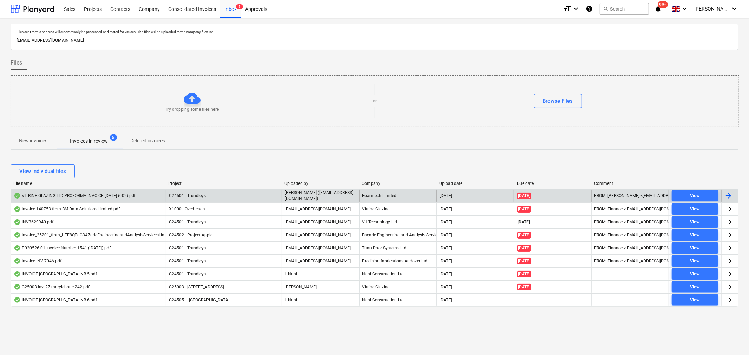
click at [273, 193] on div "C24501 - Trundleys" at bounding box center [224, 196] width 116 height 12
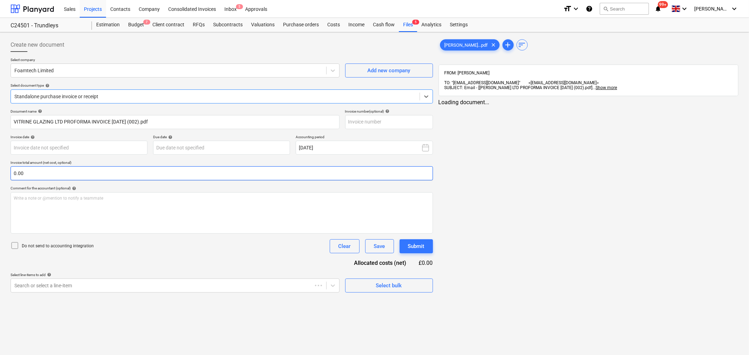
type input "129476"
type input "05 Aug 2025"
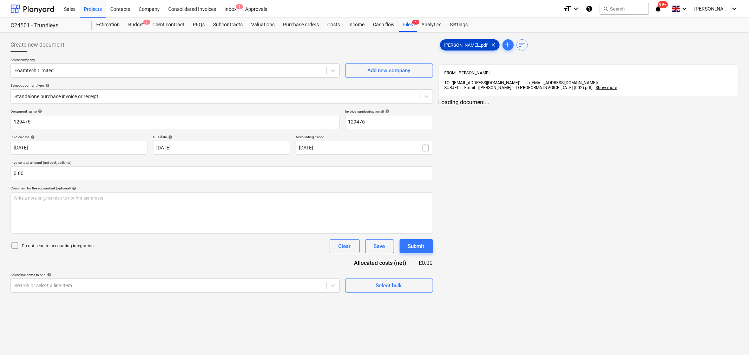
click at [458, 42] on span "VITRINE GLAZIN...pdf" at bounding box center [466, 44] width 52 height 5
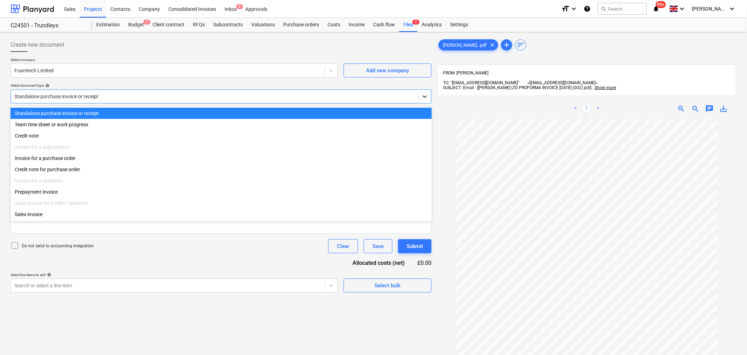
click at [422, 98] on icon at bounding box center [424, 96] width 7 height 7
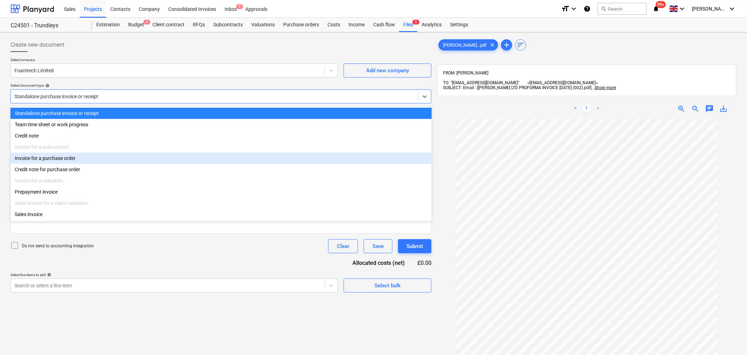
click at [134, 159] on div "Invoice for a purchase order" at bounding box center [221, 158] width 421 height 11
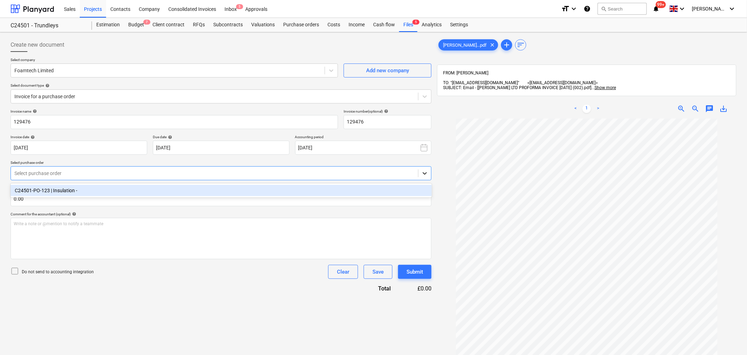
click at [422, 177] on icon at bounding box center [424, 173] width 7 height 7
click at [388, 191] on div "C24501-PO-123 | Insulation -" at bounding box center [221, 190] width 421 height 11
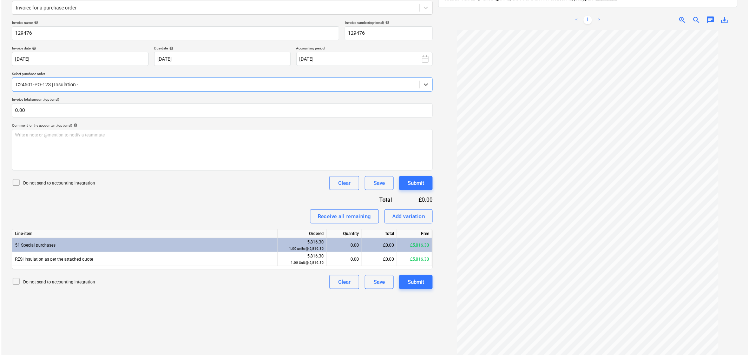
scroll to position [100, 0]
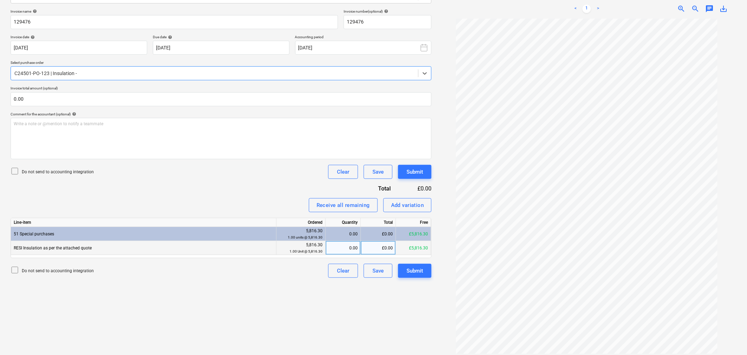
click at [374, 249] on div "£0.00" at bounding box center [378, 248] width 35 height 14
click at [343, 253] on div "0.00" at bounding box center [342, 248] width 29 height 14
type input "1"
click at [414, 272] on div "Submit" at bounding box center [414, 271] width 17 height 9
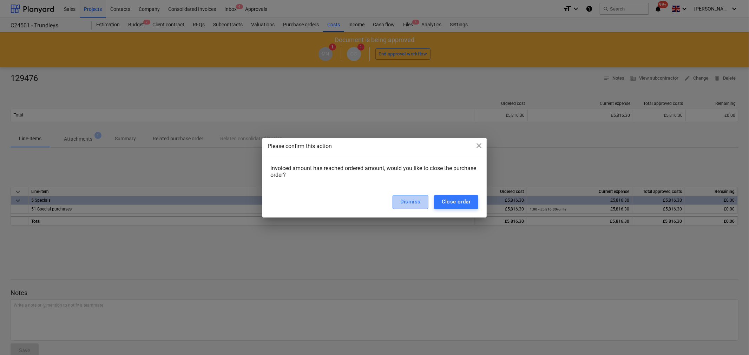
click at [416, 202] on div "Dismiss" at bounding box center [410, 201] width 20 height 9
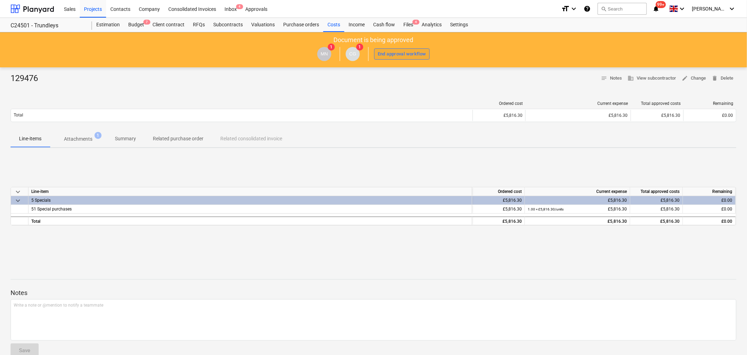
click at [403, 51] on div "End approval workflow" at bounding box center [401, 54] width 48 height 8
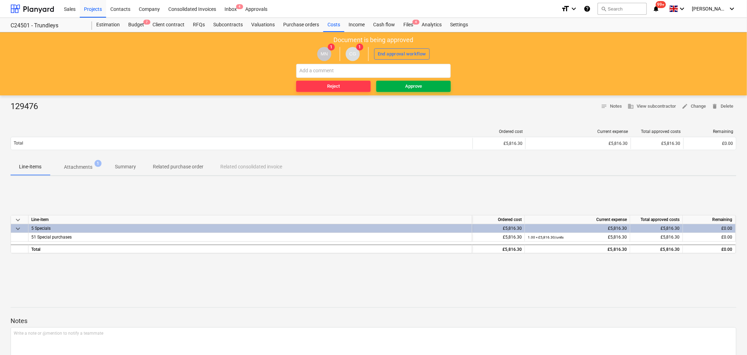
click at [402, 87] on span "Approve" at bounding box center [413, 87] width 69 height 8
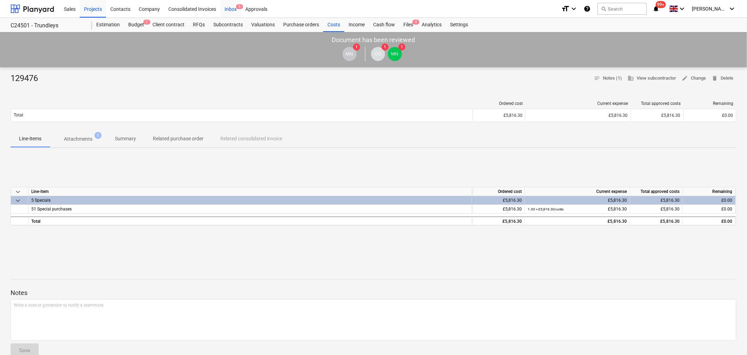
click at [230, 8] on div "Inbox 5" at bounding box center [230, 9] width 21 height 18
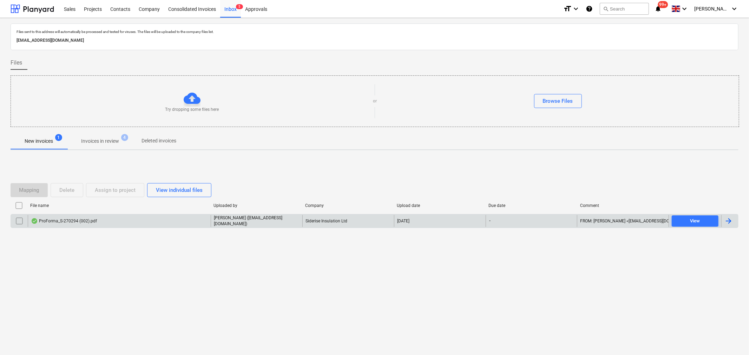
click at [101, 223] on div "ProForma_S-270294 (002).pdf" at bounding box center [119, 221] width 183 height 12
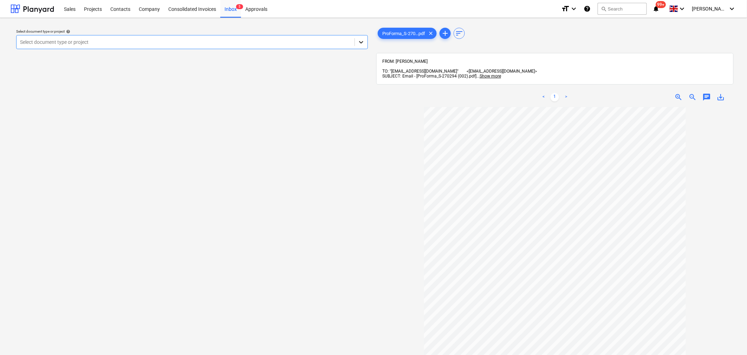
click at [360, 43] on icon at bounding box center [360, 42] width 7 height 7
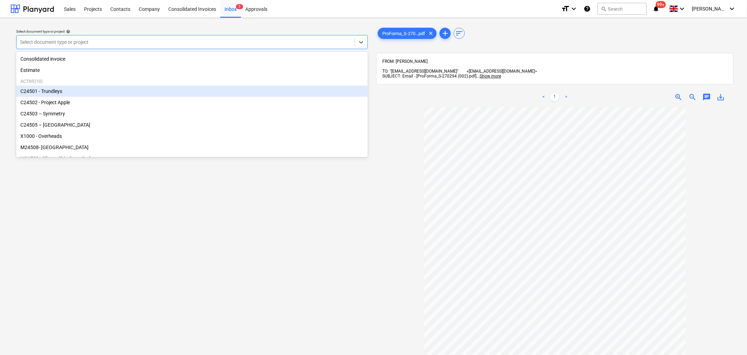
click at [320, 93] on div "C24501 - Trundleys" at bounding box center [192, 91] width 352 height 11
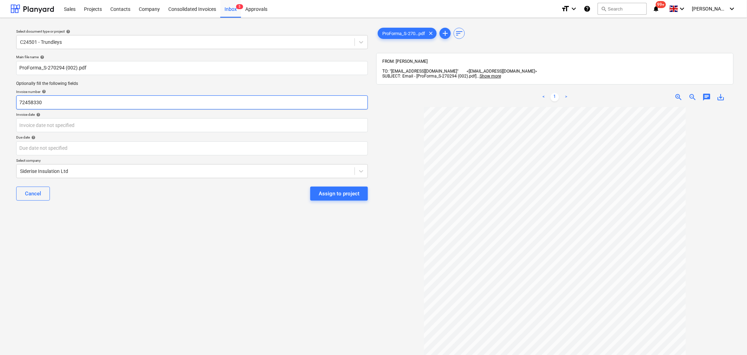
drag, startPoint x: 315, startPoint y: 102, endPoint x: 4, endPoint y: 106, distance: 311.5
click at [4, 106] on div "Select document type or project help C24501 - Trundleys Main file name help Pro…" at bounding box center [373, 234] width 747 height 433
type input "spf-s-270294 (pf)"
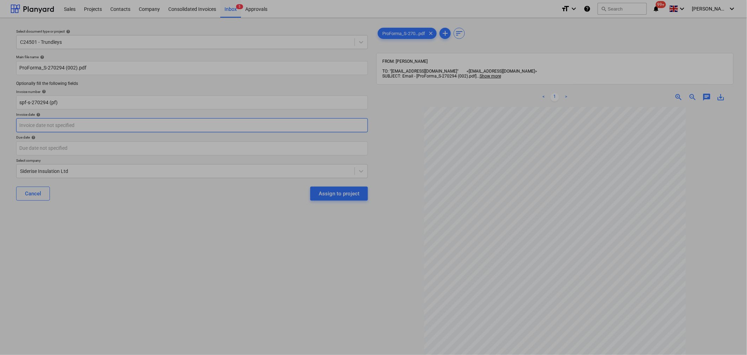
click at [64, 122] on body "Sales Projects Contacts Company Consolidated Invoices Inbox 5 Approvals format_…" at bounding box center [373, 177] width 747 height 355
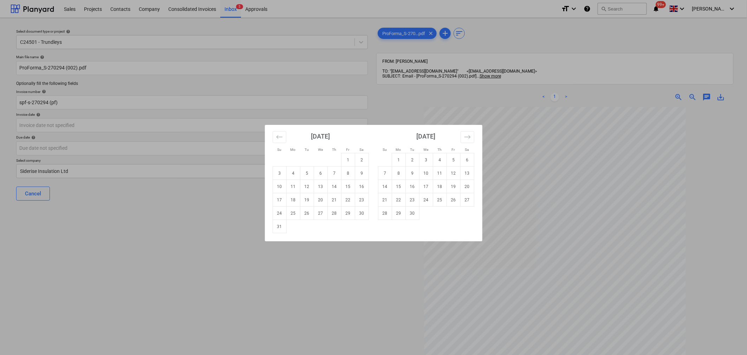
click at [232, 127] on div "Su Mo Tu We Th Fr Sa Su Mo Tu We Th Fr Sa July 2025 1 2 3 4 5 6 7 8 9 10 11 12 …" at bounding box center [373, 177] width 747 height 355
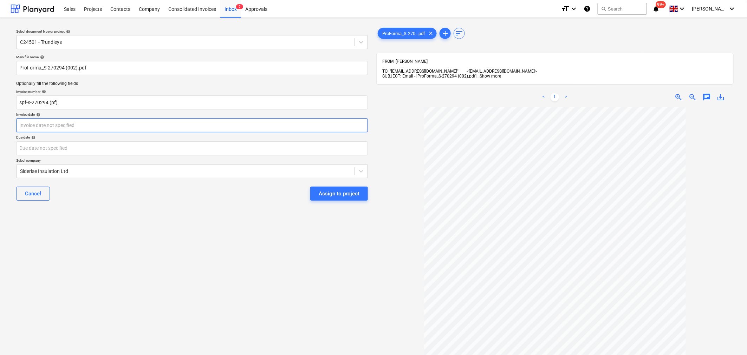
click at [225, 127] on body "Sales Projects Contacts Company Consolidated Invoices Inbox 5 Approvals format_…" at bounding box center [373, 177] width 747 height 355
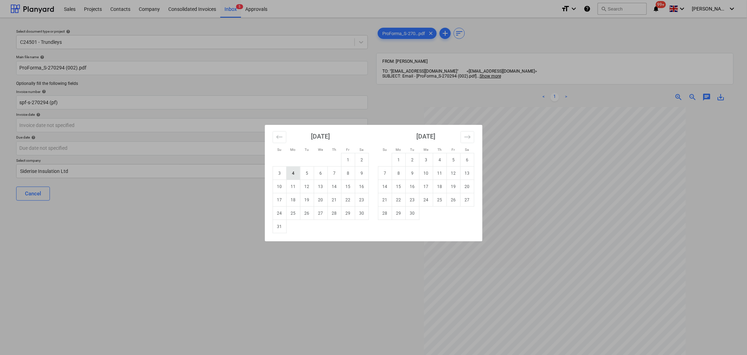
click at [293, 176] on td "4" at bounding box center [293, 173] width 14 height 13
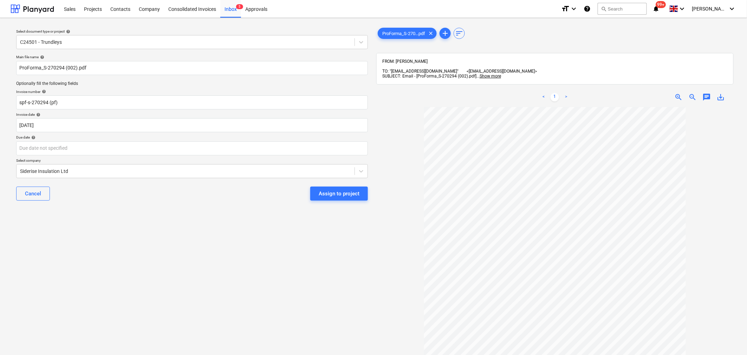
type input "04 Aug 2025"
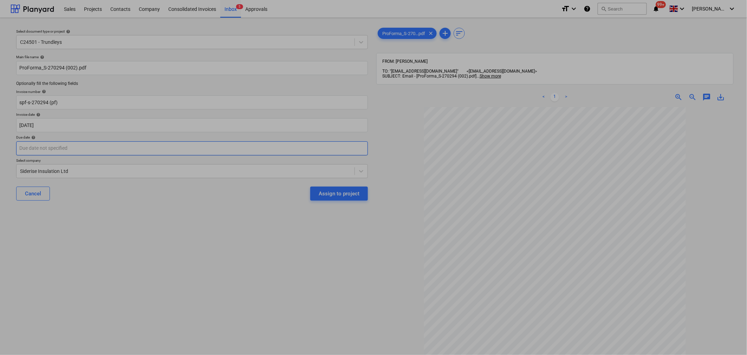
click at [283, 150] on body "Sales Projects Contacts Company Consolidated Invoices Inbox 5 Approvals format_…" at bounding box center [373, 177] width 747 height 355
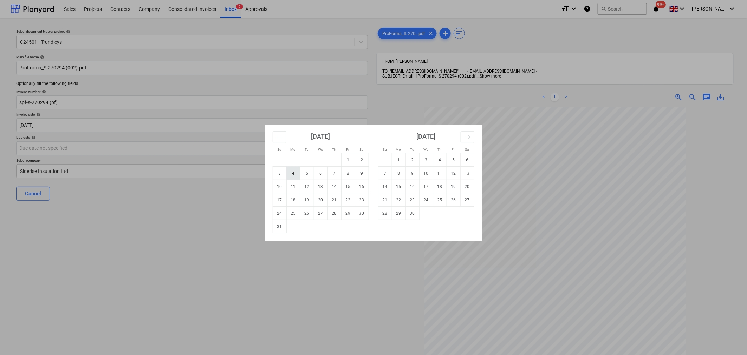
click at [295, 173] on td "4" at bounding box center [293, 173] width 14 height 13
type input "04 Aug 2025"
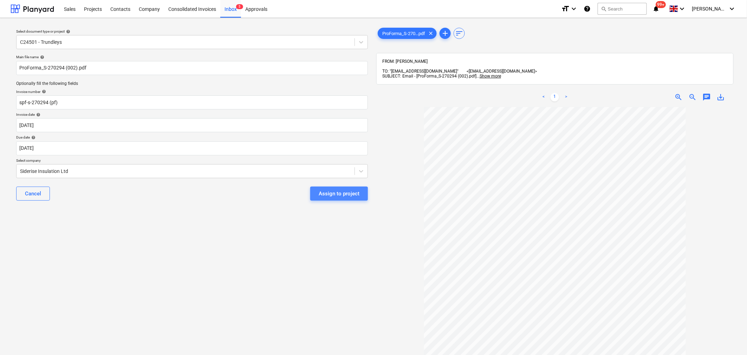
click at [337, 195] on div "Assign to project" at bounding box center [339, 193] width 41 height 9
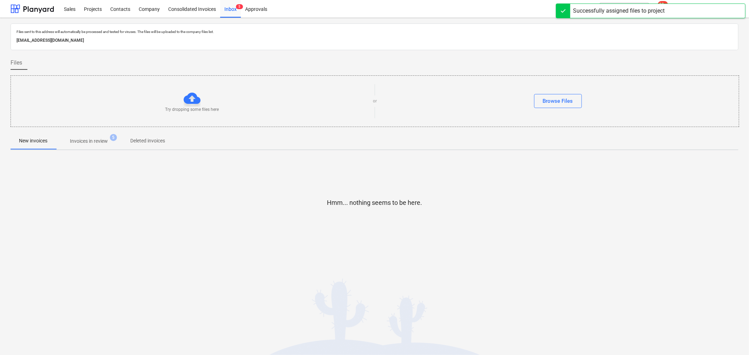
click at [105, 139] on p "Invoices in review" at bounding box center [89, 141] width 38 height 7
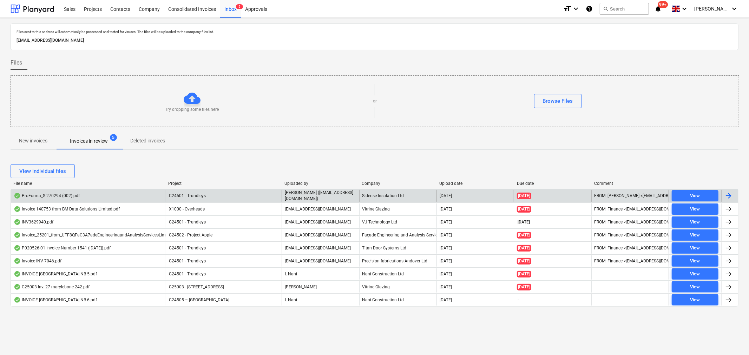
click at [369, 196] on div "Siderise Insulation Ltd" at bounding box center [397, 196] width 77 height 12
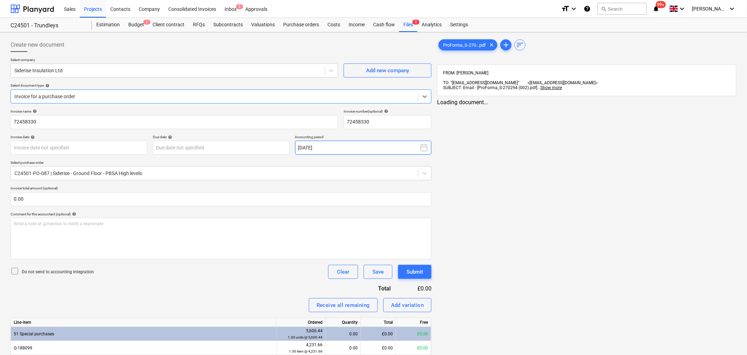
type input "04 Aug 2025"
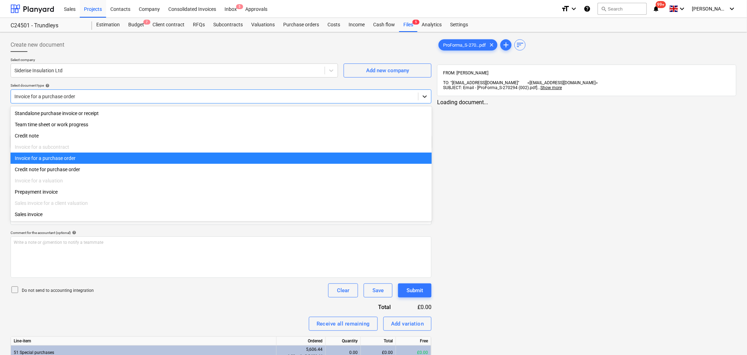
click at [423, 94] on icon at bounding box center [424, 96] width 7 height 7
click at [328, 160] on div "Invoice for a purchase order" at bounding box center [221, 158] width 421 height 11
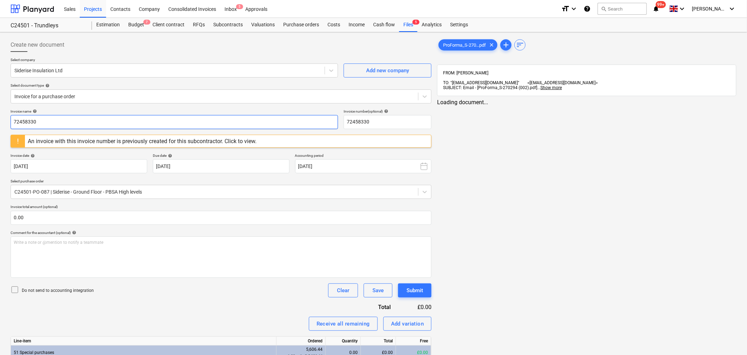
drag, startPoint x: 85, startPoint y: 123, endPoint x: -43, endPoint y: 126, distance: 127.9
click at [0, 126] on html "Sales Projects Contacts Company Consolidated Invoices Inbox 5 Approvals format_…" at bounding box center [373, 177] width 747 height 355
type input "Proforma"
drag, startPoint x: 377, startPoint y: 122, endPoint x: 323, endPoint y: 120, distance: 54.1
click at [323, 120] on div "Invoice name help Proforma Invoice number (optional) help 72458330" at bounding box center [221, 119] width 421 height 20
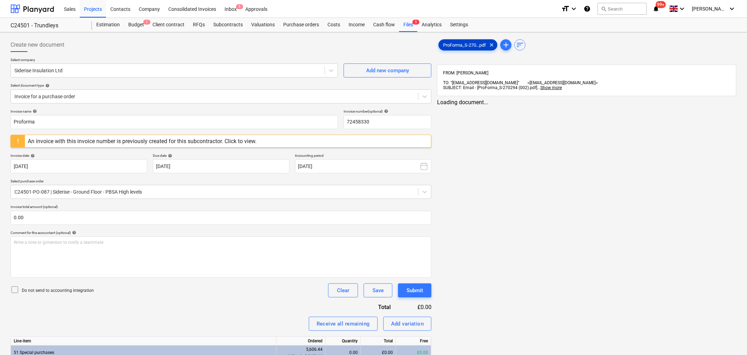
click at [464, 45] on span "ProForma_S-270...pdf" at bounding box center [464, 44] width 51 height 5
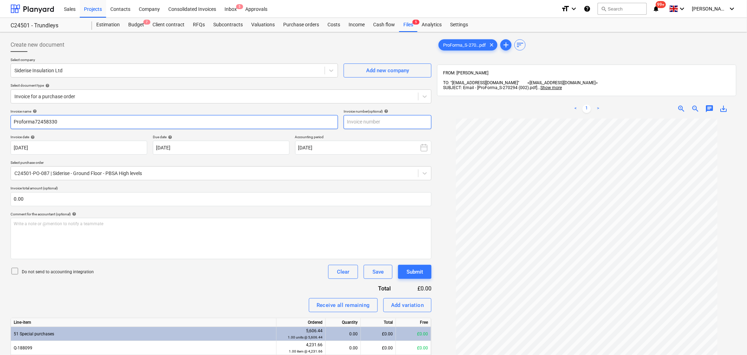
type input "Proforma72458330"
click at [375, 124] on input "text" at bounding box center [387, 122] width 88 height 14
type input "s"
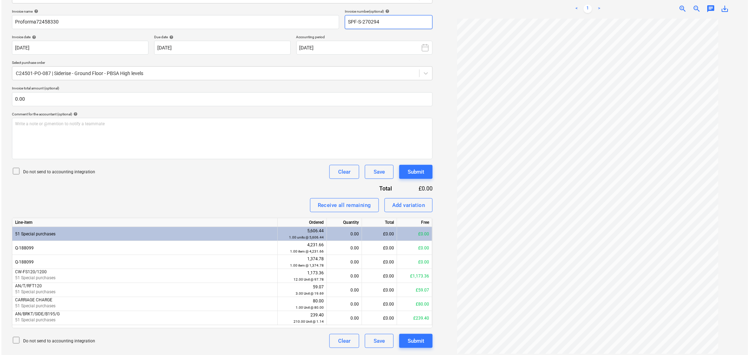
scroll to position [35, 0]
type input "SPF-S-270294"
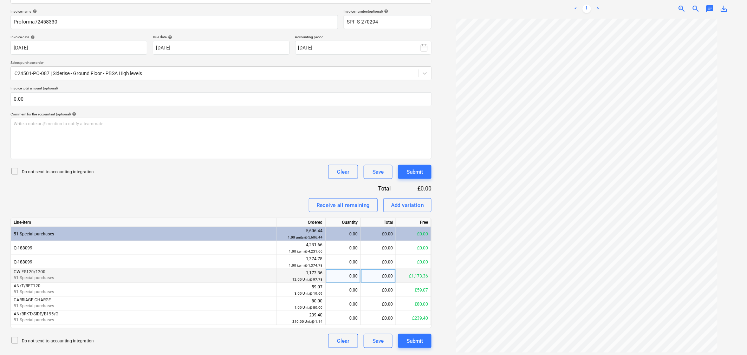
click at [346, 275] on div "0.00" at bounding box center [342, 276] width 29 height 14
type input "1"
drag, startPoint x: 353, startPoint y: 276, endPoint x: 336, endPoint y: 276, distance: 16.9
click at [336, 276] on div "1.00" at bounding box center [342, 276] width 29 height 14
type input "12"
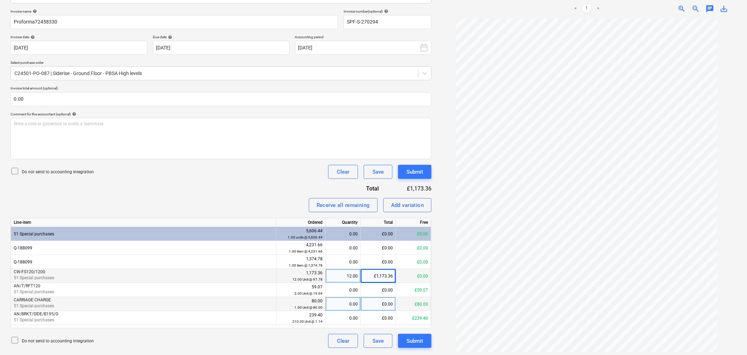
click at [348, 304] on div "0.00" at bounding box center [342, 304] width 29 height 14
type input "1"
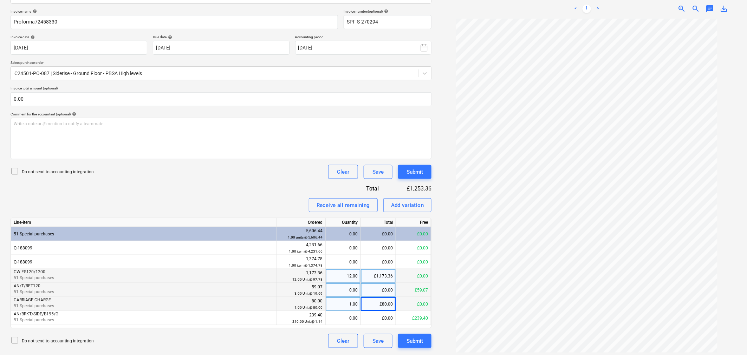
click at [344, 291] on div "0.00" at bounding box center [342, 290] width 29 height 14
type input "3"
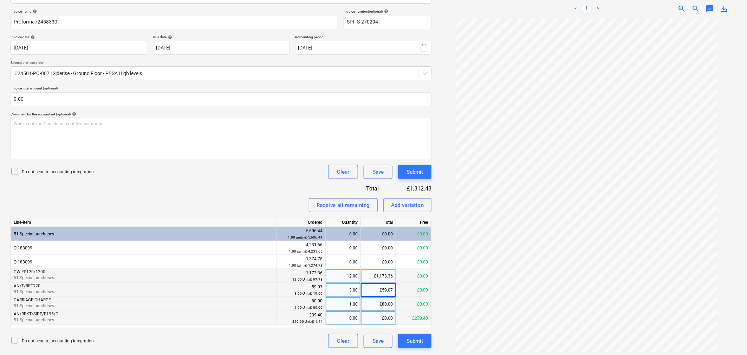
click at [347, 320] on div "0.00" at bounding box center [342, 318] width 29 height 14
type input "210"
click at [411, 341] on div "Submit" at bounding box center [414, 341] width 17 height 9
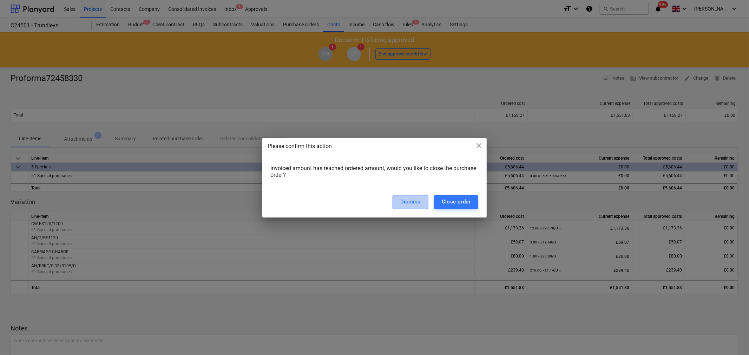
click at [417, 201] on div "Dismiss" at bounding box center [410, 201] width 20 height 9
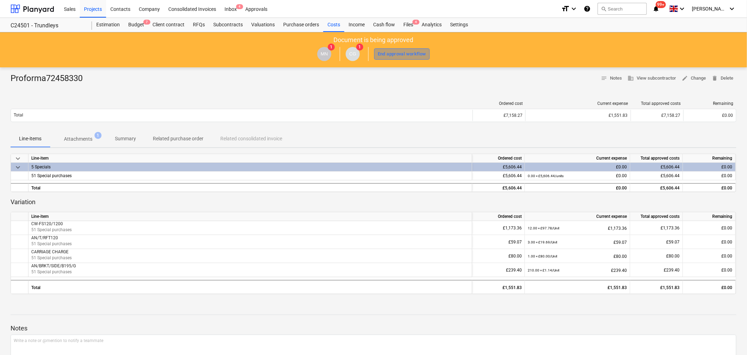
click at [404, 53] on div "End approval workflow" at bounding box center [401, 54] width 48 height 8
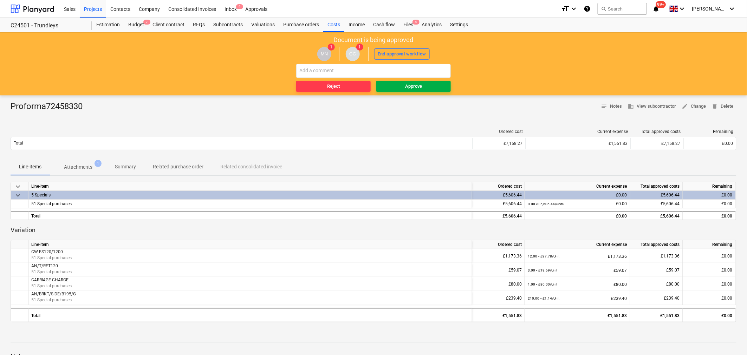
click at [399, 87] on span "Approve" at bounding box center [413, 87] width 69 height 8
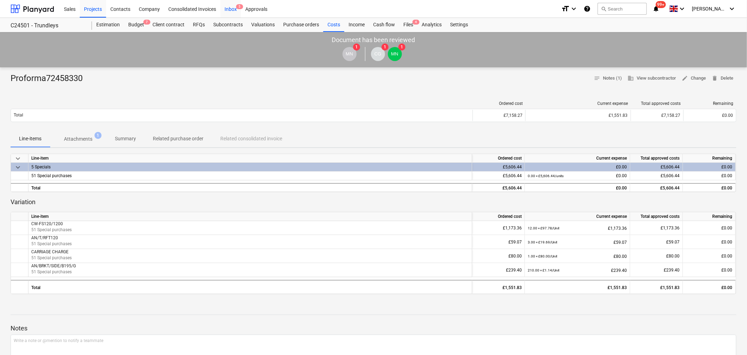
click at [234, 9] on div "Inbox 5" at bounding box center [230, 9] width 21 height 18
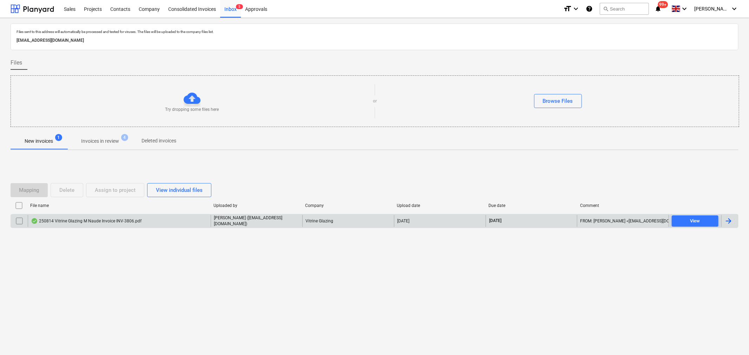
click at [136, 219] on div "250814 Vitrine Glazing M Naude Invoice INV-3806.pdf" at bounding box center [86, 221] width 111 height 6
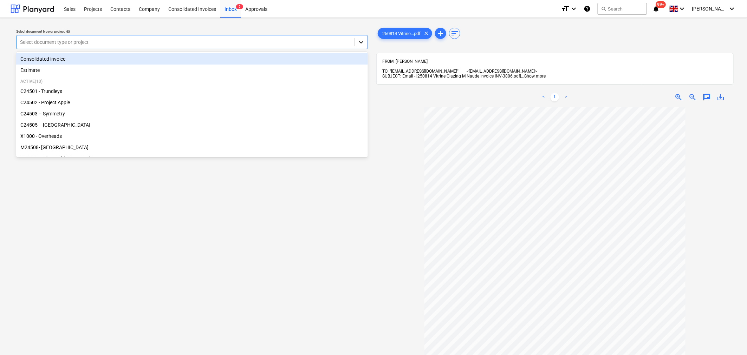
click at [360, 41] on icon at bounding box center [360, 42] width 7 height 7
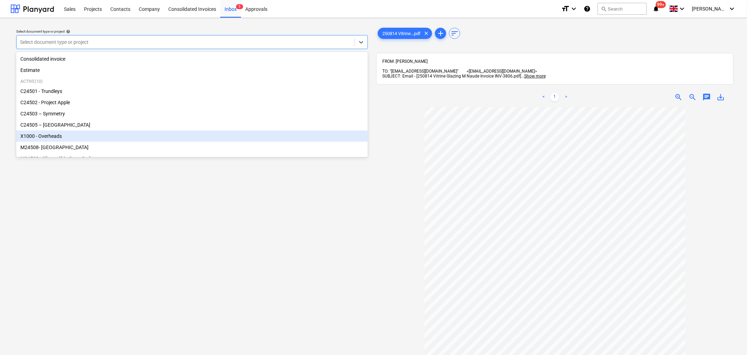
click at [308, 138] on div "X1000 - Overheads" at bounding box center [192, 136] width 352 height 11
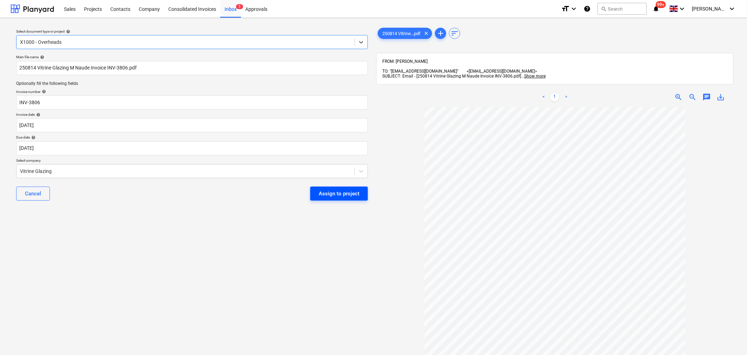
click at [332, 193] on div "Assign to project" at bounding box center [339, 193] width 41 height 9
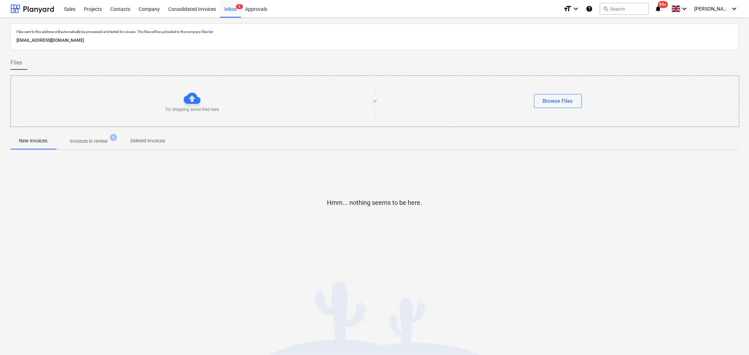
click at [39, 142] on p "New invoices" at bounding box center [33, 140] width 28 height 7
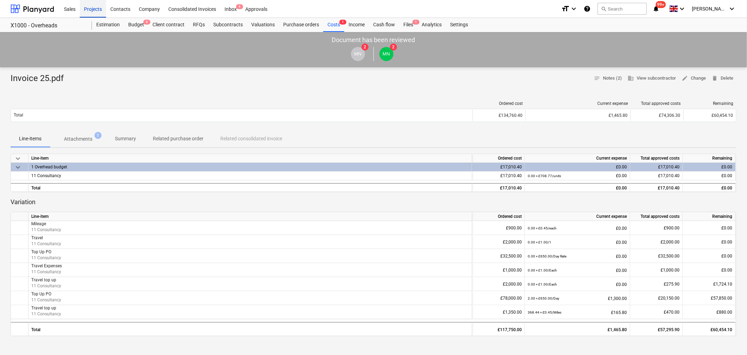
click at [85, 8] on div "Projects" at bounding box center [93, 9] width 26 height 18
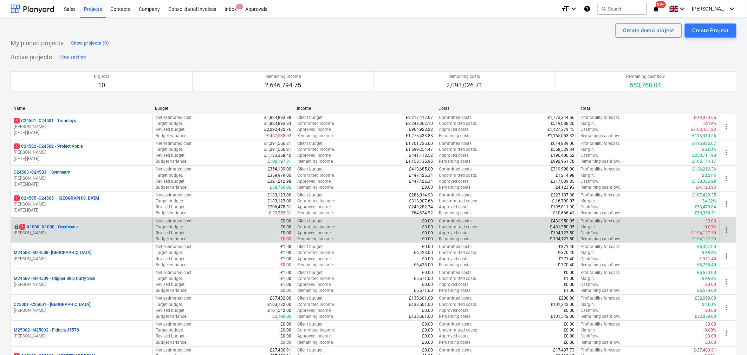
click at [58, 226] on p "2 X1000 - X1000 - Overheads" at bounding box center [48, 227] width 58 height 6
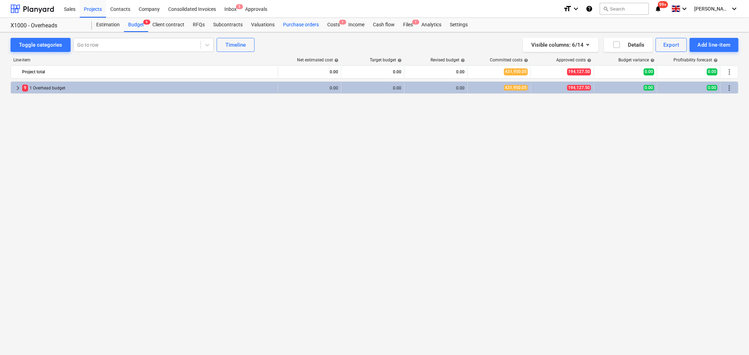
click at [296, 25] on div "Purchase orders" at bounding box center [301, 25] width 44 height 14
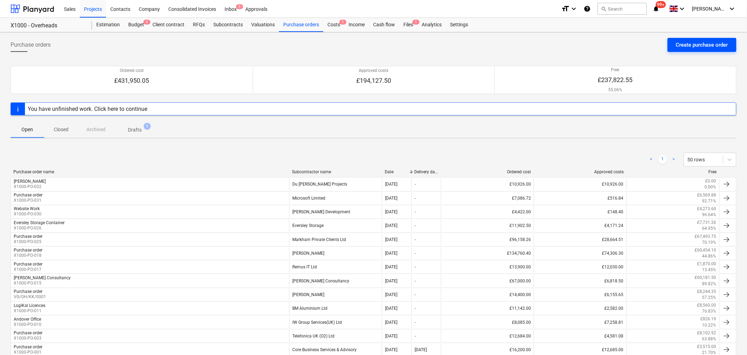
click at [697, 45] on div "Create purchase order" at bounding box center [702, 44] width 52 height 9
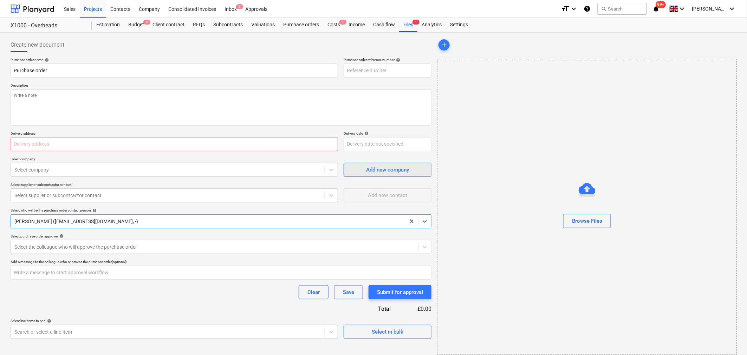
type textarea "x"
type input "X1000-PO-037"
click at [209, 103] on textarea at bounding box center [221, 108] width 421 height 36
type textarea "x"
type textarea "P"
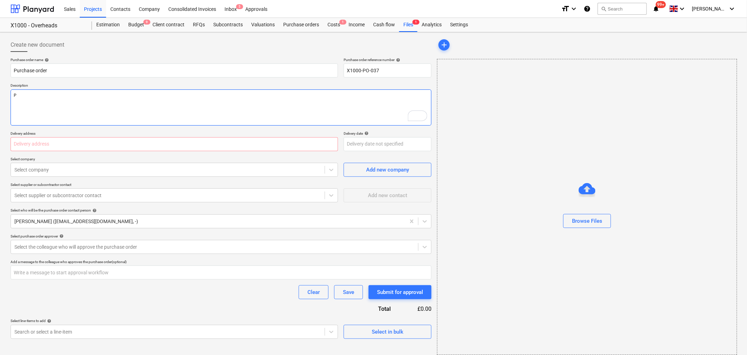
type textarea "x"
type textarea "PG"
type textarea "x"
type textarea "PG"
type textarea "x"
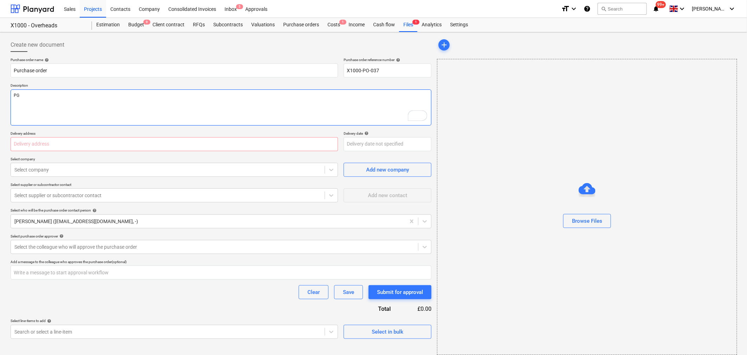
type textarea "PG T"
type textarea "x"
type textarea "PG TH"
type textarea "x"
type textarea "PG THX"
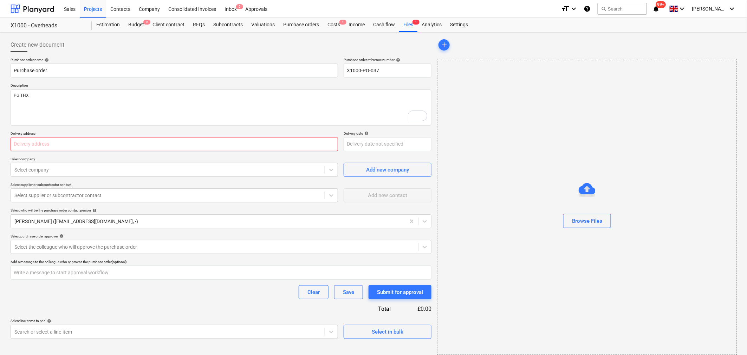
type textarea "x"
click at [158, 143] on input "text" at bounding box center [174, 144] width 327 height 14
type input "10 Golden Square"
type input "Vitrine Glazing"
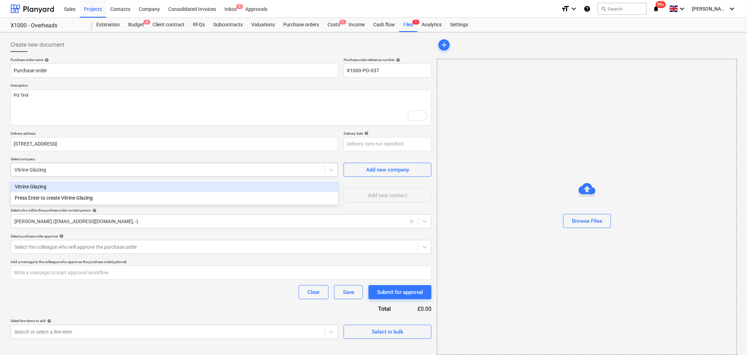
click at [97, 170] on div "Vitrine Glazing" at bounding box center [167, 169] width 307 height 7
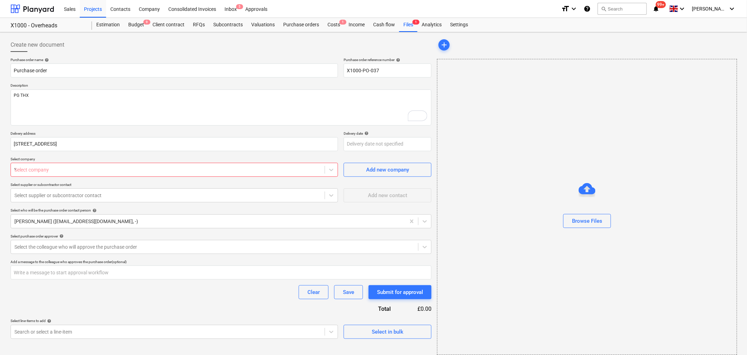
type textarea "x"
click at [267, 171] on div at bounding box center [167, 169] width 307 height 7
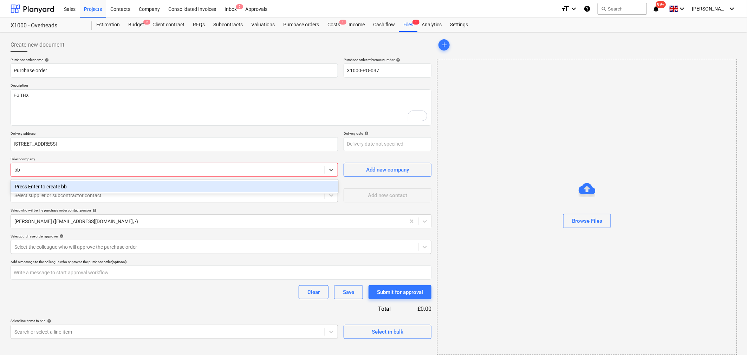
type input "b"
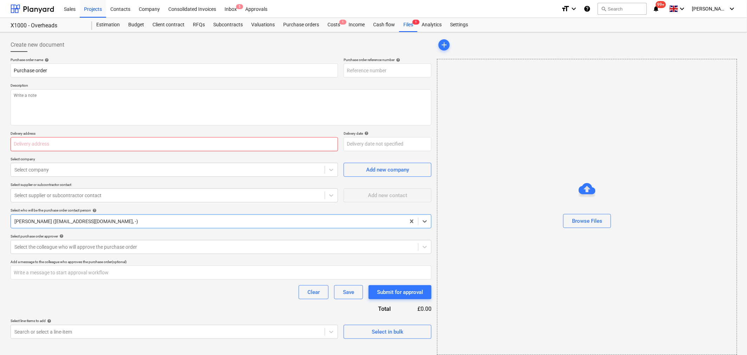
type textarea "x"
type input "X1000-PO-038"
click at [85, 143] on input "text" at bounding box center [174, 144] width 327 height 14
type textarea "x"
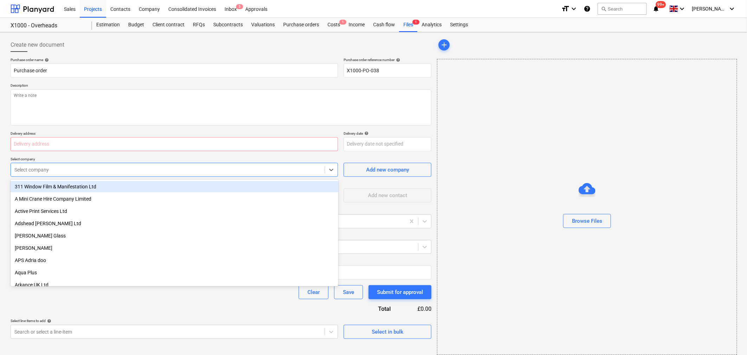
click at [124, 172] on div at bounding box center [167, 169] width 307 height 7
type input "b"
type textarea "x"
click at [506, 42] on div "add" at bounding box center [586, 45] width 299 height 14
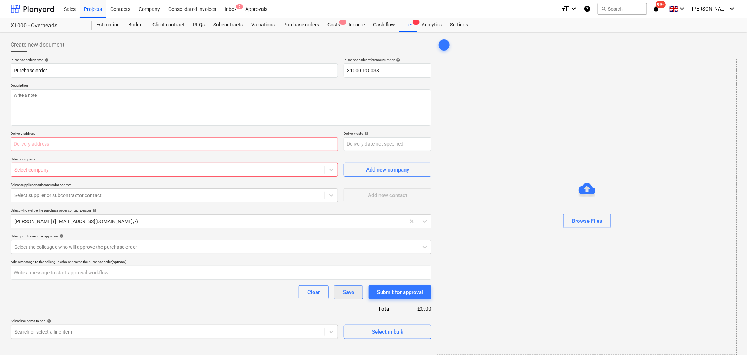
click at [354, 290] on div "Save" at bounding box center [348, 292] width 11 height 9
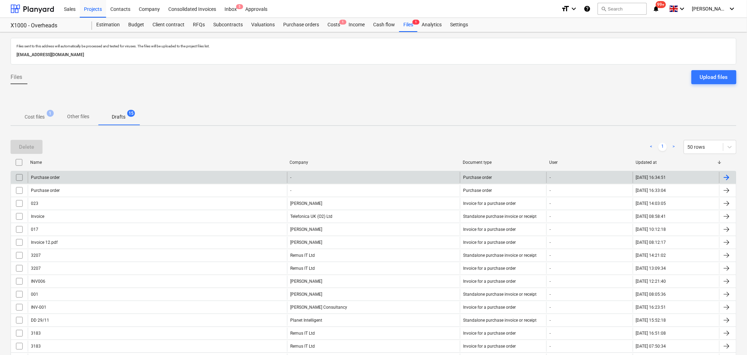
click at [254, 177] on div "Purchase order" at bounding box center [157, 177] width 259 height 11
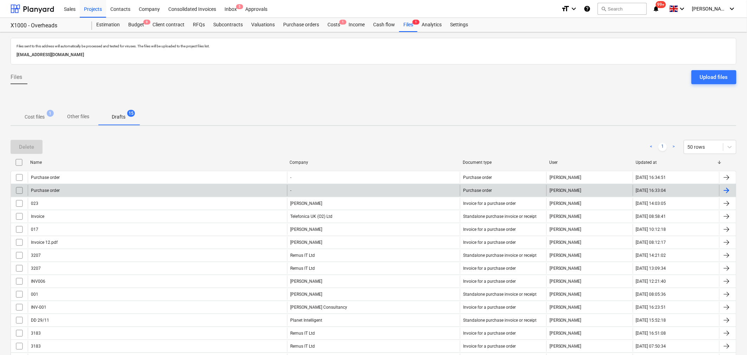
click at [97, 191] on div "Purchase order" at bounding box center [157, 190] width 259 height 11
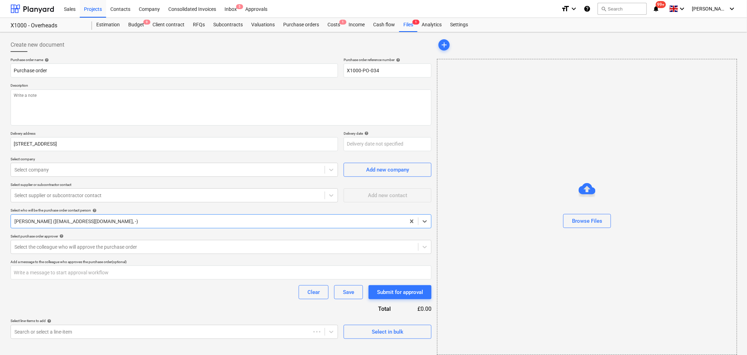
type textarea "x"
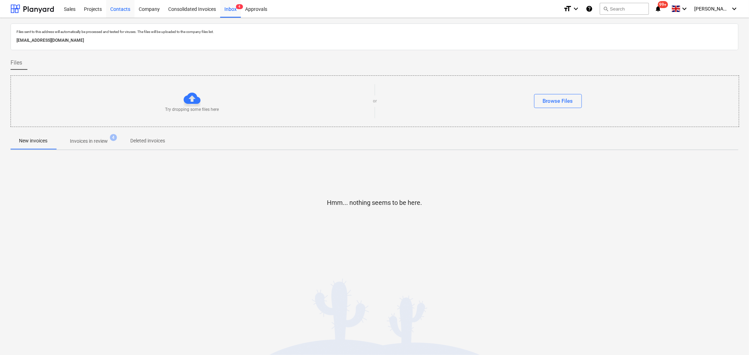
click at [124, 8] on div "Contacts" at bounding box center [120, 9] width 28 height 18
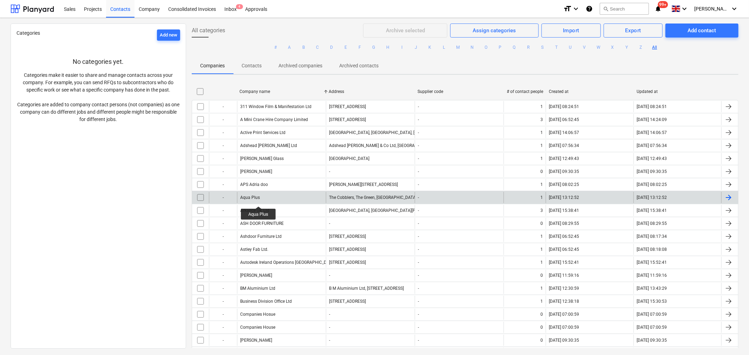
click at [258, 200] on div "Aqua Plus" at bounding box center [250, 197] width 20 height 5
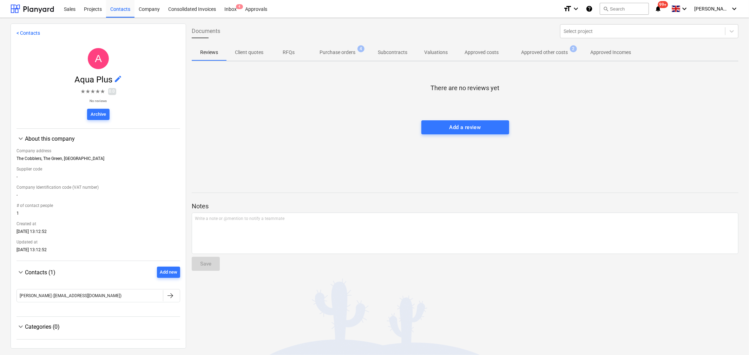
click at [544, 51] on p "Approved other costs" at bounding box center [544, 52] width 47 height 7
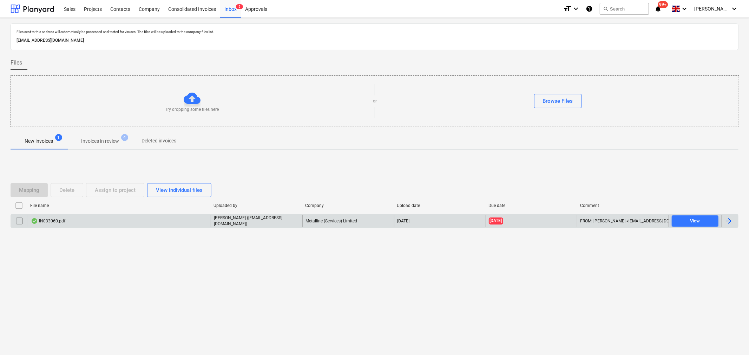
click at [729, 222] on div at bounding box center [728, 221] width 8 height 8
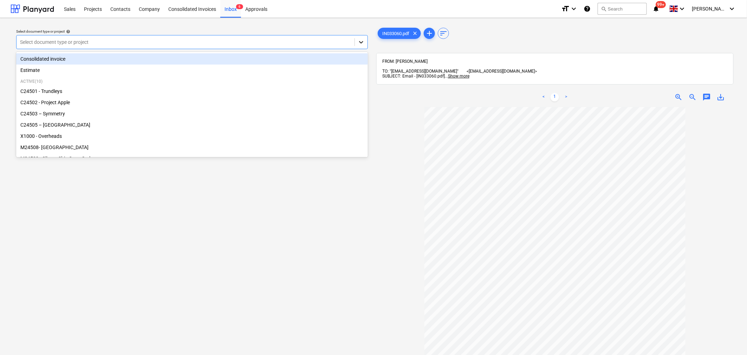
click at [362, 42] on icon at bounding box center [361, 42] width 4 height 2
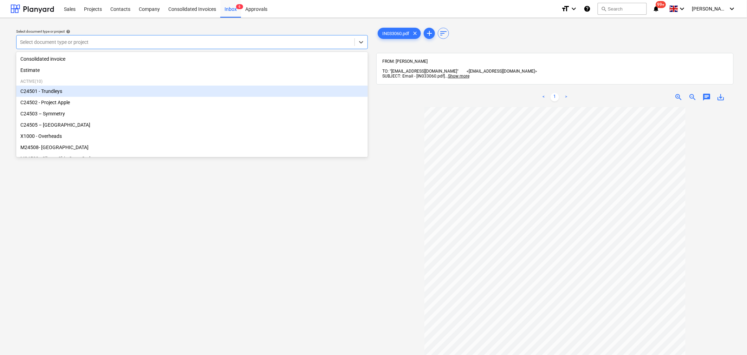
click at [230, 89] on div "C24501 - Trundleys" at bounding box center [192, 91] width 352 height 11
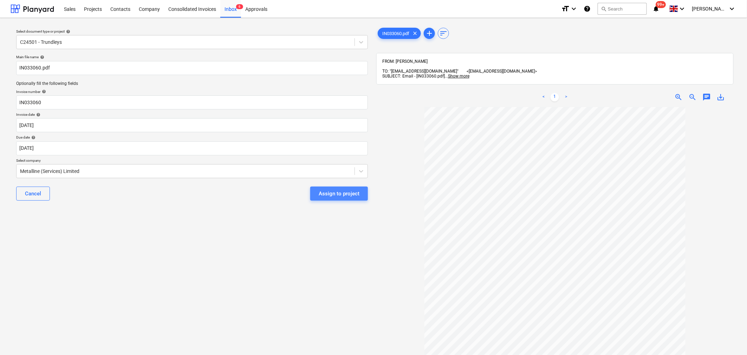
click at [341, 192] on div "Assign to project" at bounding box center [339, 193] width 41 height 9
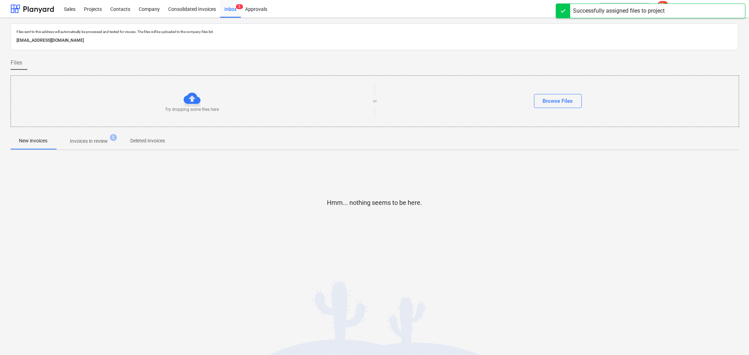
click at [90, 140] on p "Invoices in review" at bounding box center [89, 141] width 38 height 7
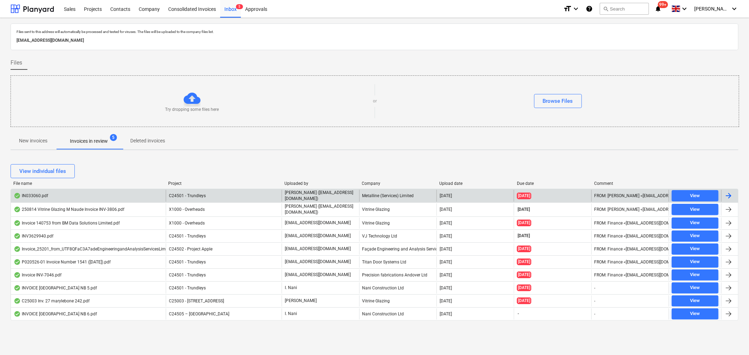
click at [404, 195] on div "Metalline (Services) Limited" at bounding box center [397, 196] width 77 height 12
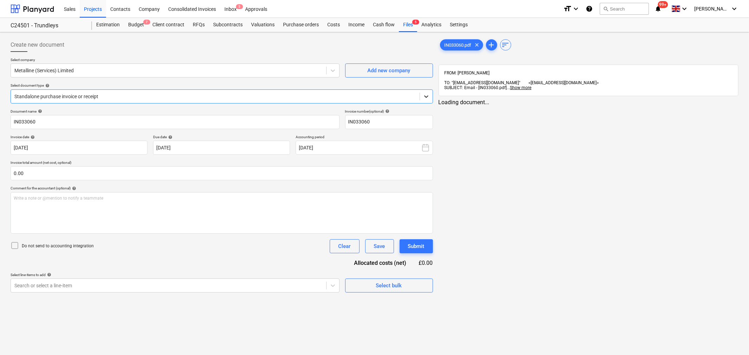
click at [429, 97] on icon at bounding box center [426, 96] width 7 height 7
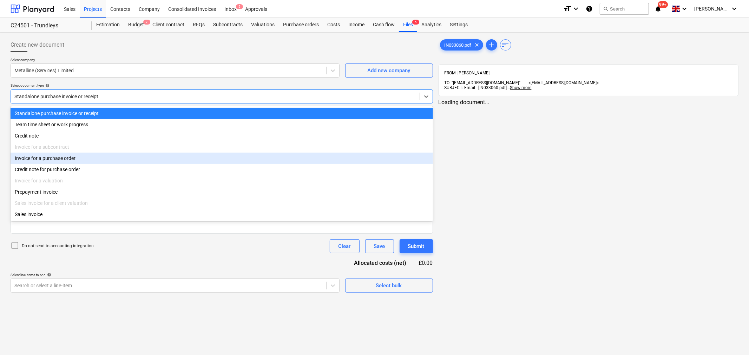
click at [399, 163] on div "Invoice for a purchase order" at bounding box center [222, 158] width 422 height 11
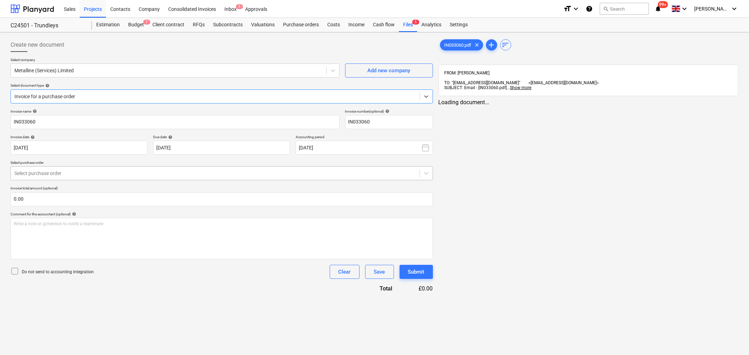
click at [390, 172] on div at bounding box center [215, 173] width 402 height 7
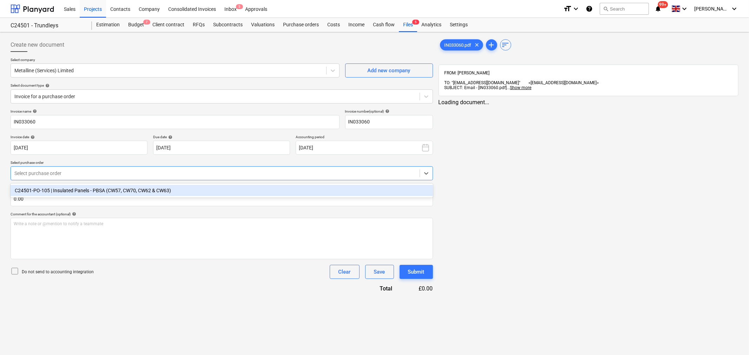
click at [367, 192] on div "C24501-PO-105 | Insulated Panels - PBSA (CW57, CW70, CW62 & CW63)" at bounding box center [222, 190] width 422 height 11
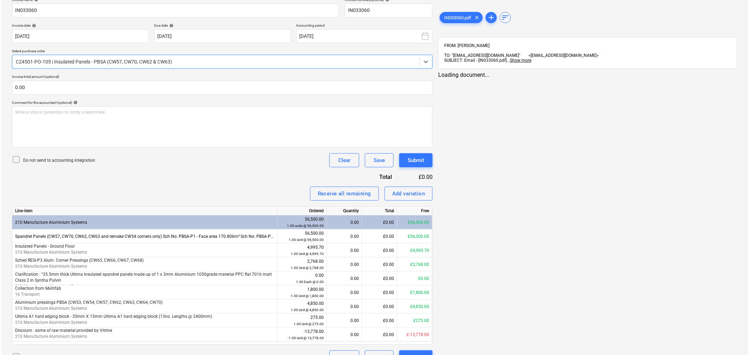
scroll to position [127, 0]
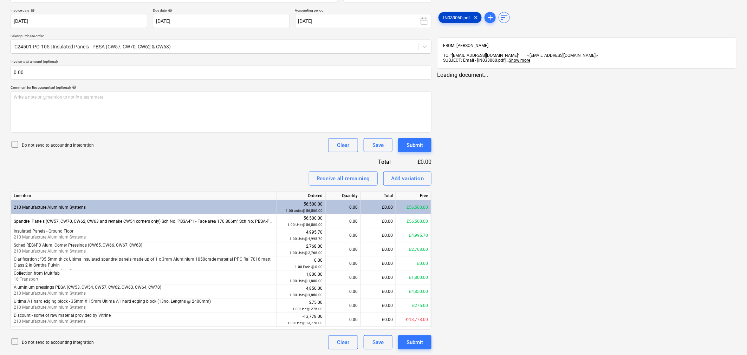
click at [455, 20] on div "IN033060.pdf clear" at bounding box center [459, 17] width 43 height 11
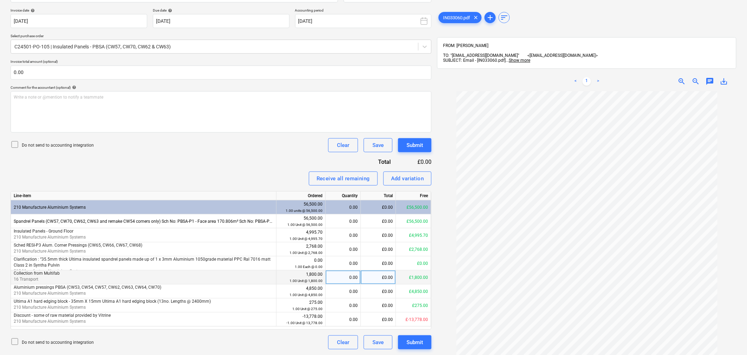
click at [339, 276] on div "0.00" at bounding box center [342, 278] width 29 height 14
type input "1"
click at [416, 342] on div "Submit" at bounding box center [414, 342] width 17 height 9
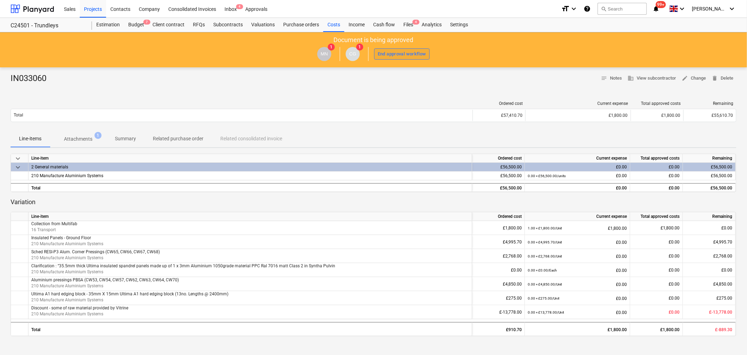
click at [400, 53] on div "End approval workflow" at bounding box center [401, 54] width 48 height 8
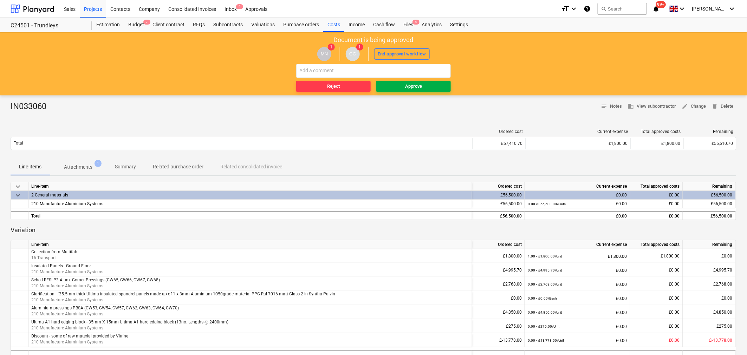
click at [399, 87] on span "Approve" at bounding box center [413, 87] width 69 height 8
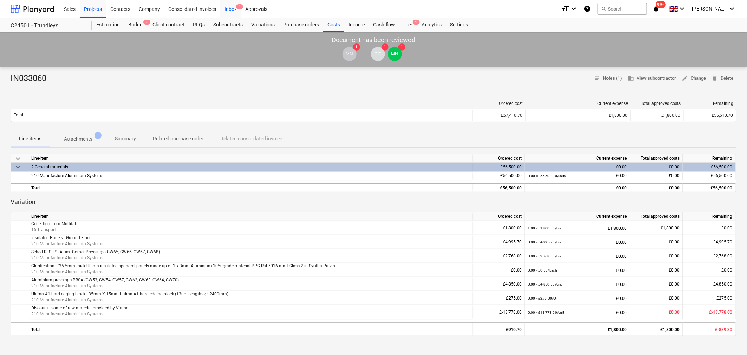
click at [231, 10] on div "Inbox 4" at bounding box center [230, 9] width 21 height 18
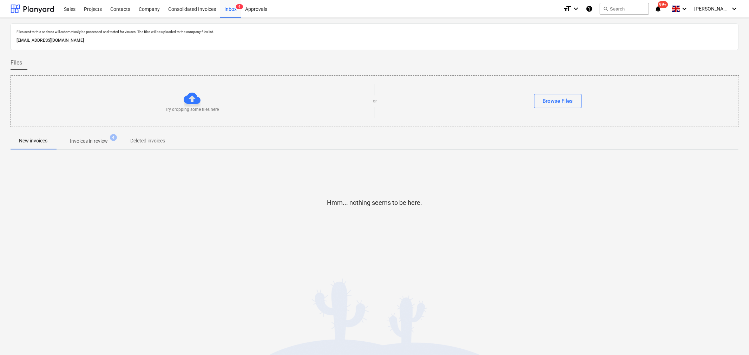
click at [104, 138] on p "Invoices in review" at bounding box center [89, 141] width 38 height 7
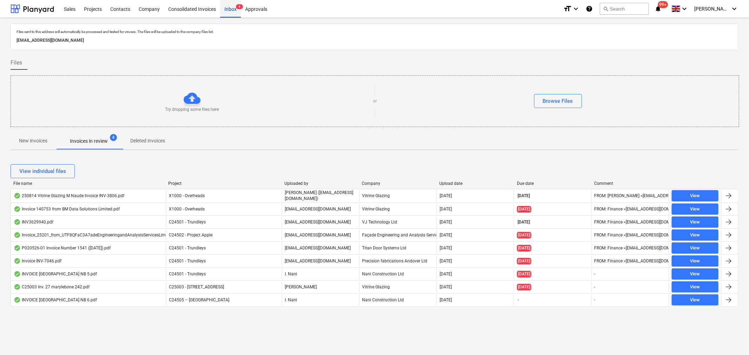
click at [235, 6] on div "Inbox 4" at bounding box center [230, 9] width 21 height 18
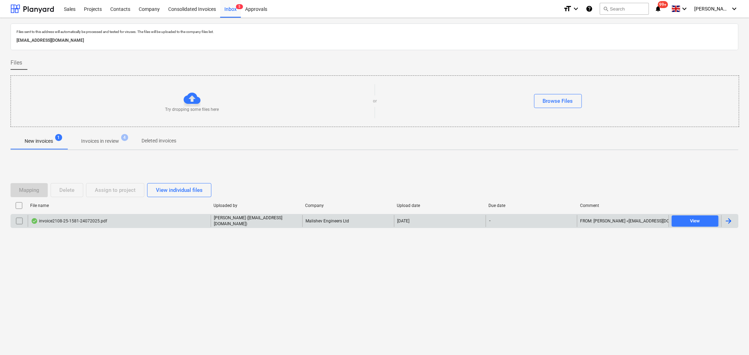
click at [113, 219] on div "invoice2108-25-1581-24072025.pdf" at bounding box center [119, 221] width 183 height 12
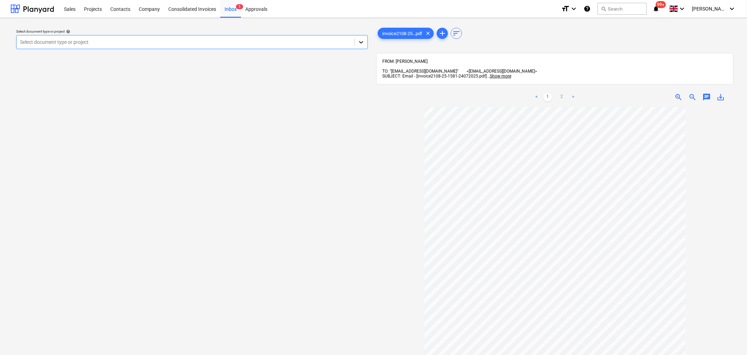
click at [362, 44] on icon at bounding box center [360, 42] width 7 height 7
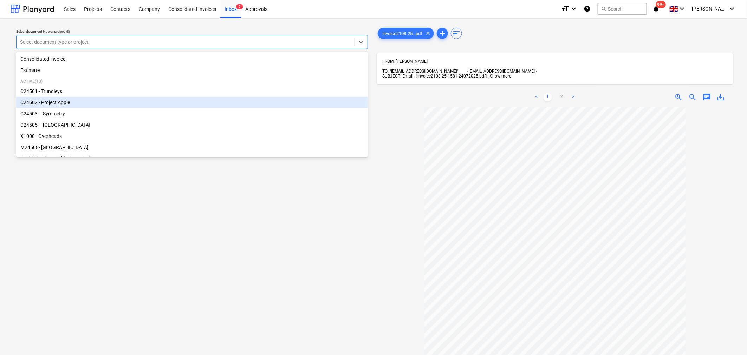
click at [271, 103] on div "C24502 - Project Apple" at bounding box center [192, 102] width 352 height 11
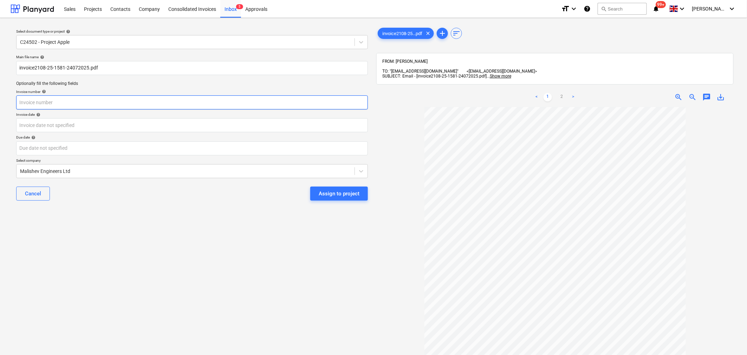
click at [285, 103] on input "text" at bounding box center [192, 103] width 352 height 14
click at [571, 93] on link ">" at bounding box center [573, 97] width 8 height 8
click at [306, 102] on input "text" at bounding box center [192, 103] width 352 height 14
type input "[DATE]"
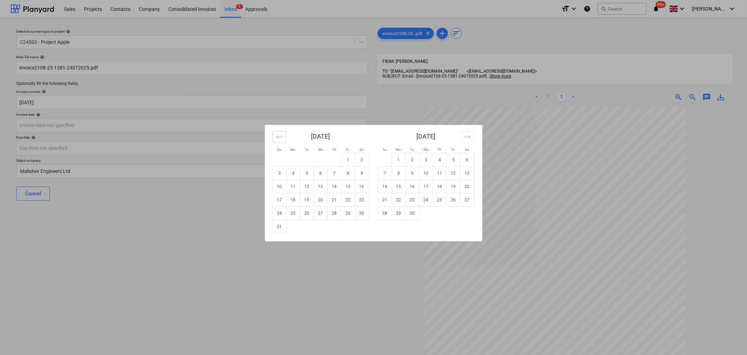
click at [279, 137] on icon "Move backward to switch to the previous month." at bounding box center [279, 137] width 7 height 7
click at [331, 198] on td "24" at bounding box center [334, 199] width 14 height 13
type input "[DATE]"
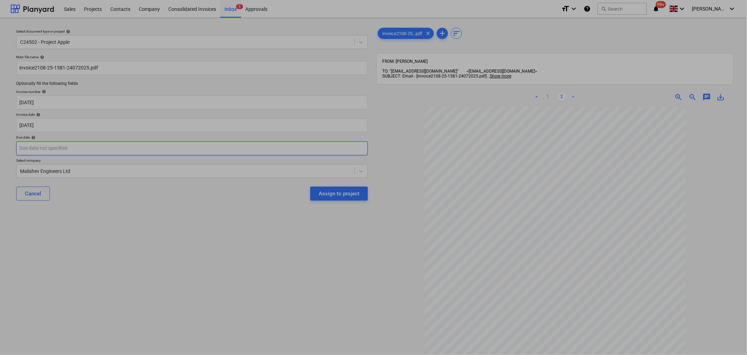
click at [169, 146] on body "Sales Projects Contacts Company Consolidated Invoices Inbox 5 Approvals format_…" at bounding box center [373, 177] width 747 height 355
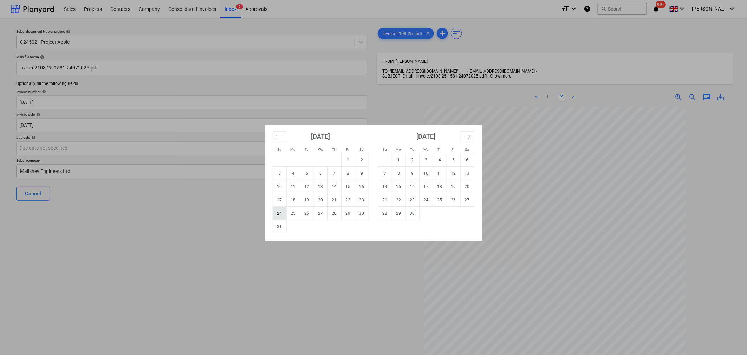
click at [280, 213] on td "24" at bounding box center [279, 213] width 14 height 13
type input "[DATE]"
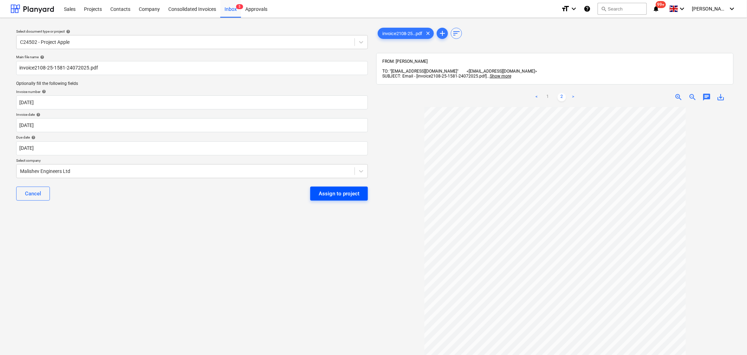
click at [328, 193] on div "Assign to project" at bounding box center [339, 193] width 41 height 9
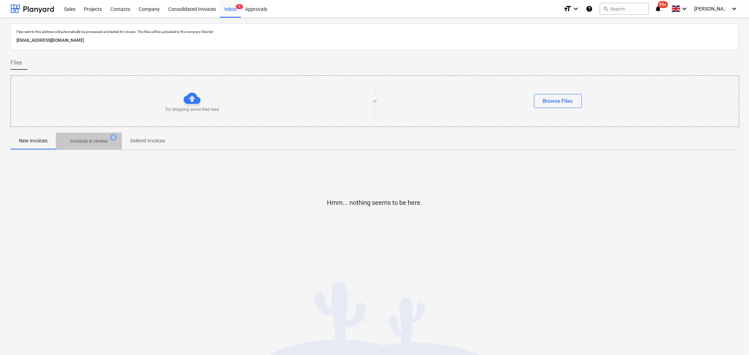
click at [93, 145] on span "Invoices in review 4" at bounding box center [89, 141] width 66 height 13
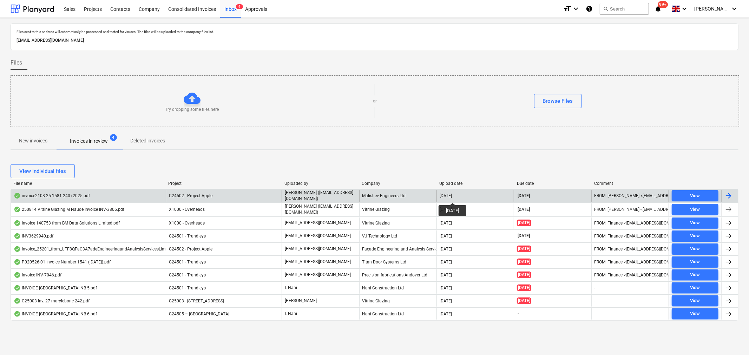
click at [452, 197] on div "[DATE]" at bounding box center [446, 195] width 12 height 5
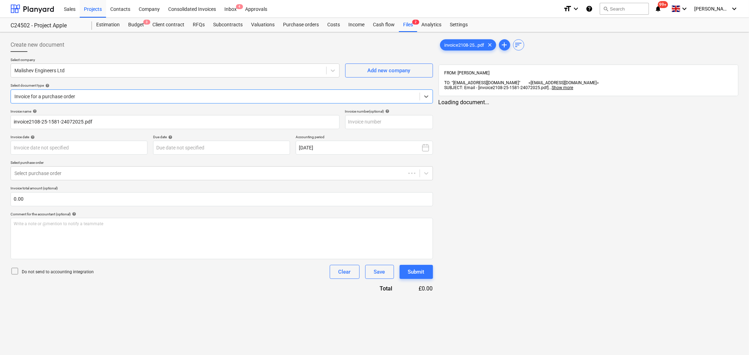
type input "[DATE]"
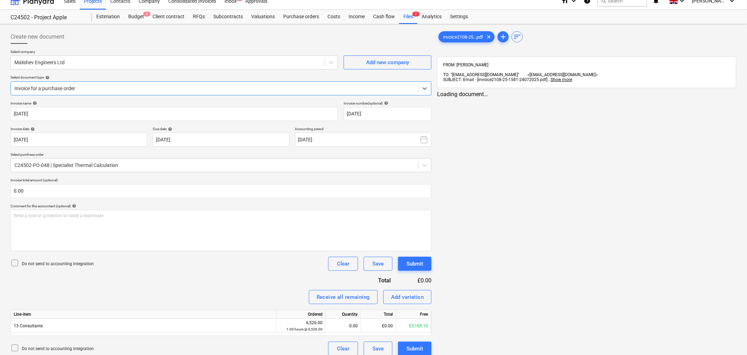
scroll to position [15, 0]
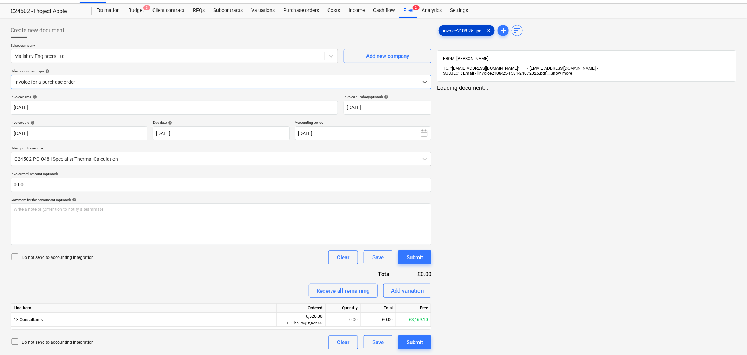
click at [457, 33] on div "invoice2108-25...pdf clear" at bounding box center [466, 30] width 56 height 11
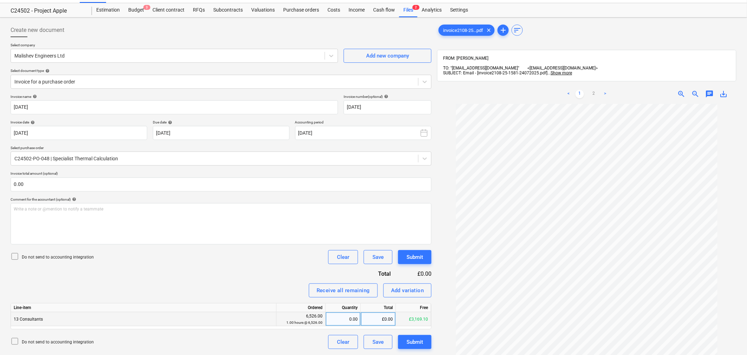
click at [372, 319] on div "£0.00" at bounding box center [378, 320] width 35 height 14
click at [605, 90] on link ">" at bounding box center [604, 94] width 8 height 8
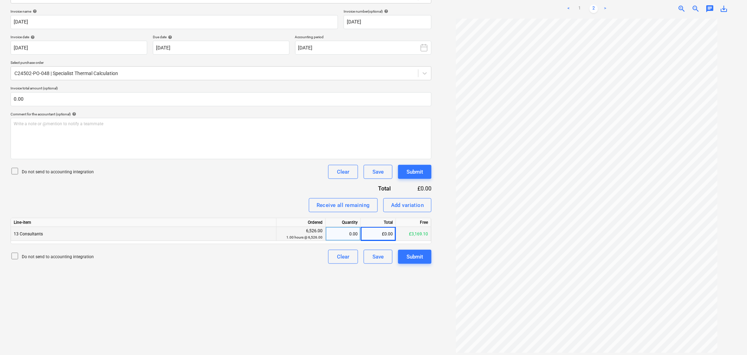
scroll to position [0, 0]
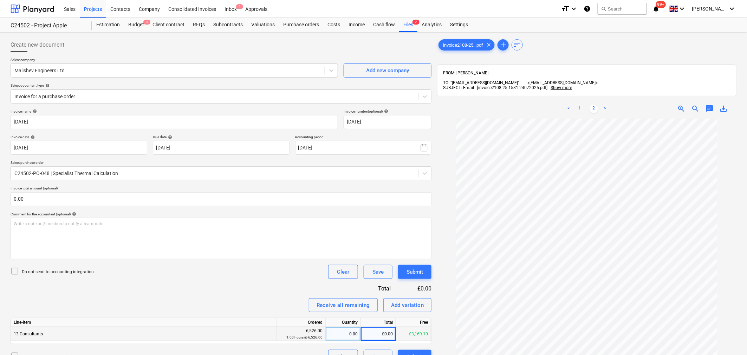
click at [710, 105] on span "chat" at bounding box center [709, 109] width 8 height 8
click at [645, 167] on div "Write a note or @mention to notify a teammate [PERSON_NAME]" at bounding box center [660, 182] width 140 height 41
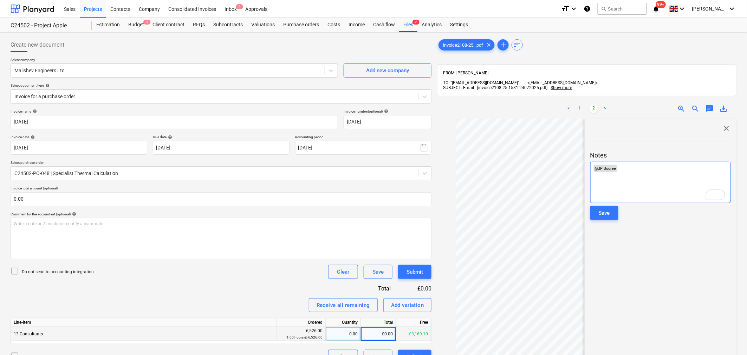
click at [640, 170] on div "﻿ @ JP Booree ﻿ ﻿" at bounding box center [660, 182] width 140 height 41
click at [606, 169] on span "This invoice will take the valuein access of the PO value - pleas eliaiase wit …" at bounding box center [659, 171] width 132 height 11
click at [674, 166] on span "This invoice will take the valuein access of the PO value - please liaiase wit …" at bounding box center [659, 171] width 132 height 11
click at [604, 210] on div "Save" at bounding box center [603, 213] width 11 height 9
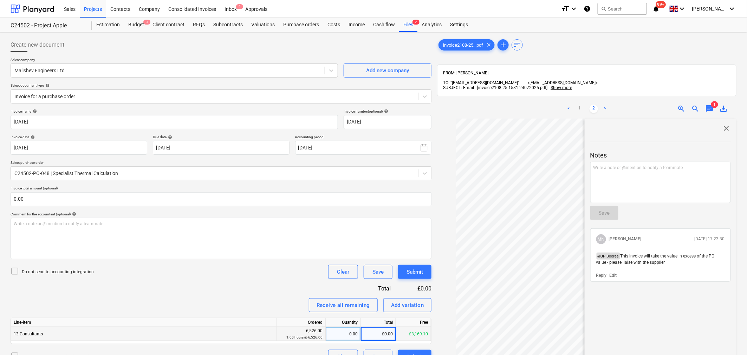
click at [589, 52] on div "invoice2108-25...pdf clear add sort FROM: [PERSON_NAME] TO: "[EMAIL_ADDRESS][DO…" at bounding box center [586, 246] width 299 height 416
